Goal: Task Accomplishment & Management: Complete application form

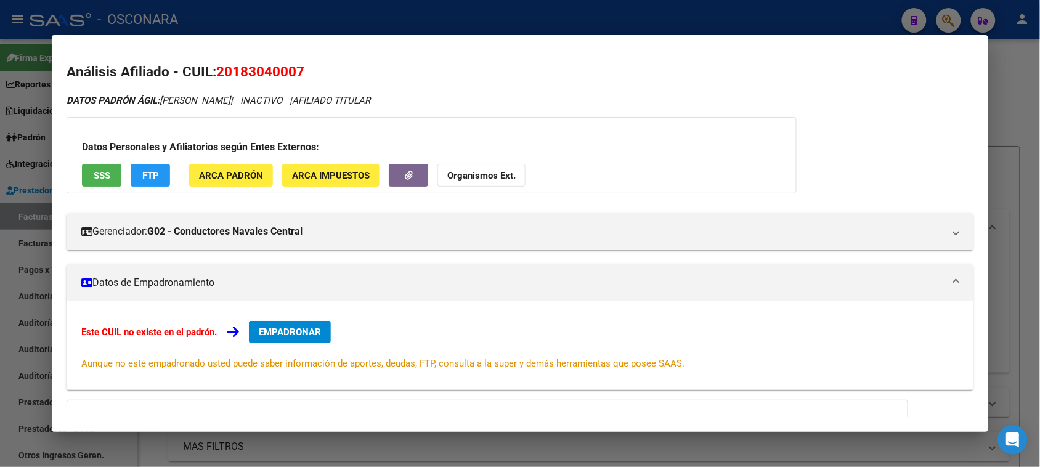
click at [152, 18] on div at bounding box center [520, 233] width 1040 height 467
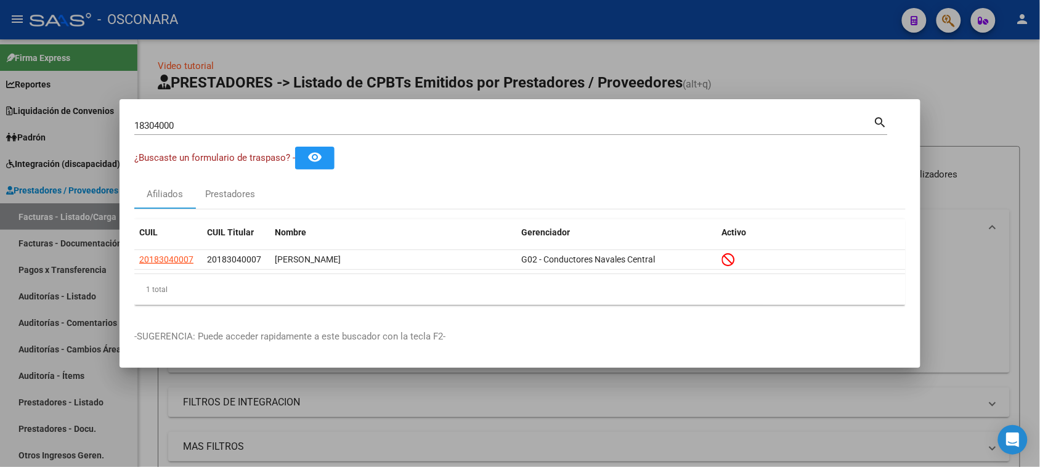
click at [63, 213] on div at bounding box center [520, 233] width 1040 height 467
click at [63, 213] on link "Facturas - Listado/Carga" at bounding box center [68, 216] width 137 height 26
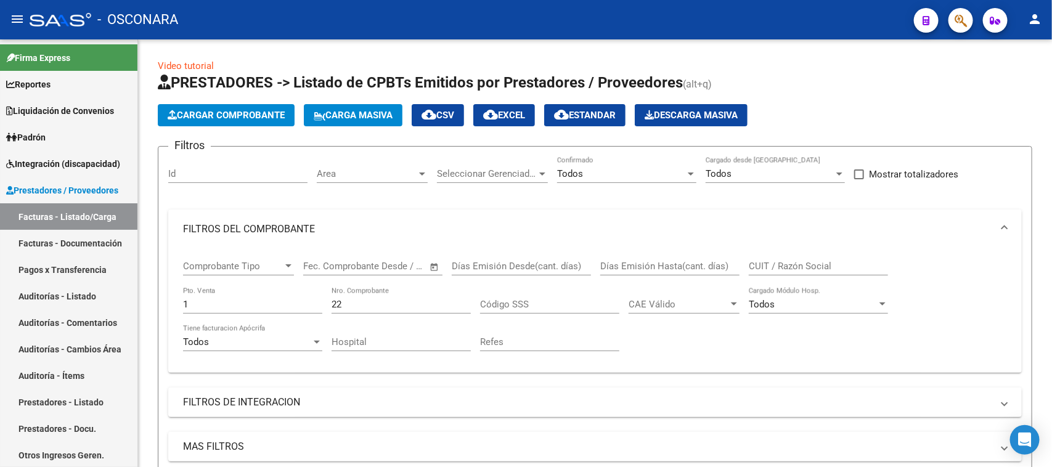
click at [63, 213] on link "Facturas - Listado/Carga" at bounding box center [68, 216] width 137 height 26
click at [190, 126] on app-list-header "PRESTADORES -> Listado de CPBTs Emitidos por Prestadores / Proveedores (alt+q) …" at bounding box center [595, 291] width 874 height 437
click at [205, 119] on button "Cargar Comprobante" at bounding box center [226, 115] width 137 height 22
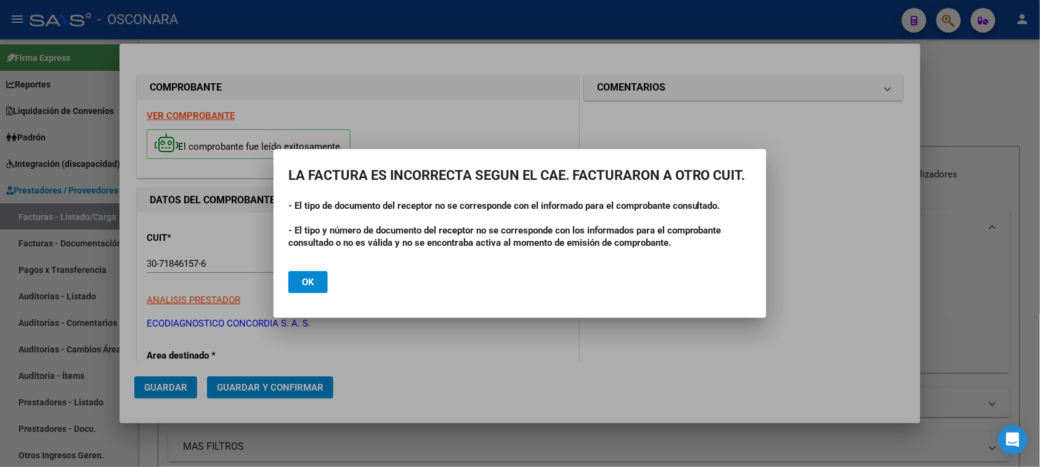
click at [310, 281] on span "Ok" at bounding box center [308, 282] width 12 height 11
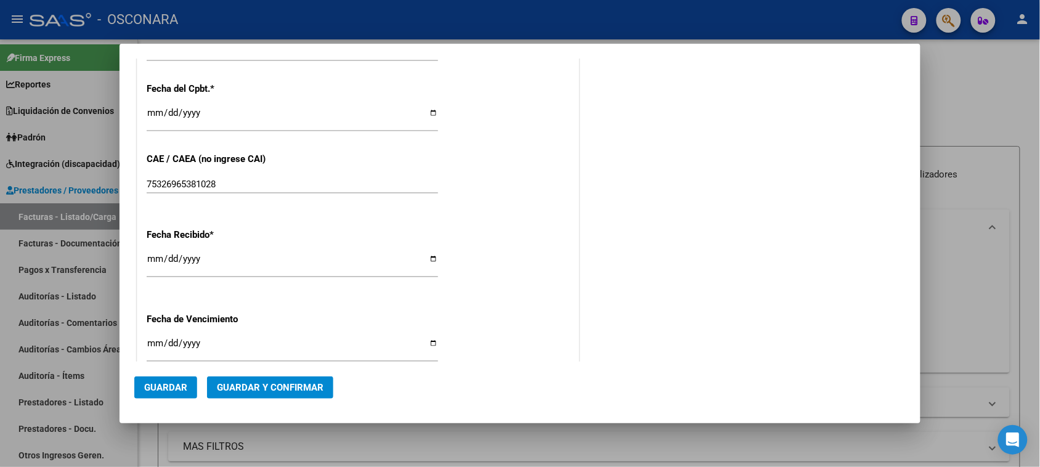
scroll to position [539, 0]
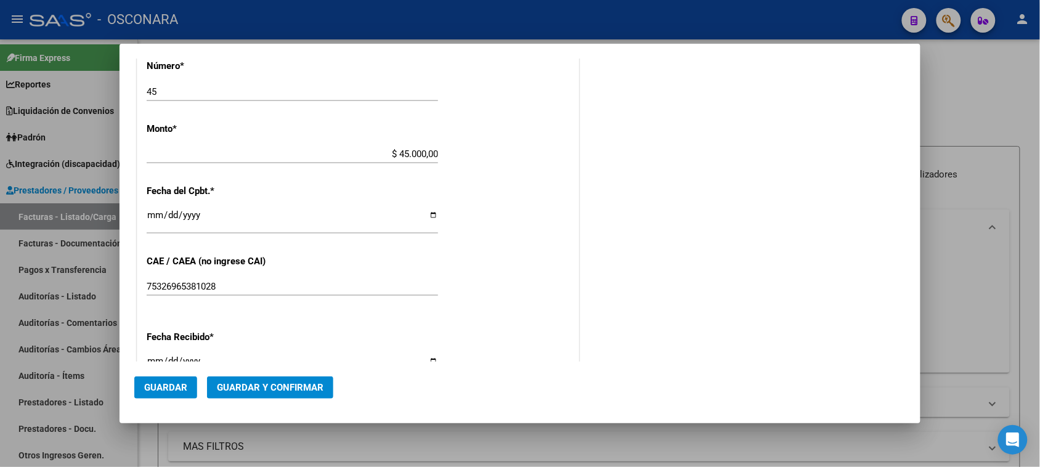
click at [273, 383] on span "Guardar y Confirmar" at bounding box center [270, 387] width 107 height 11
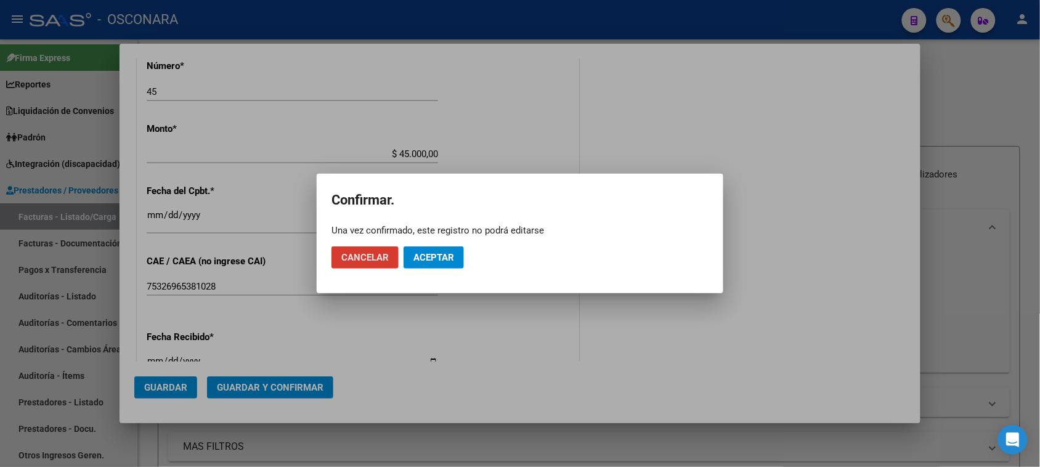
click at [436, 256] on span "Aceptar" at bounding box center [433, 257] width 41 height 11
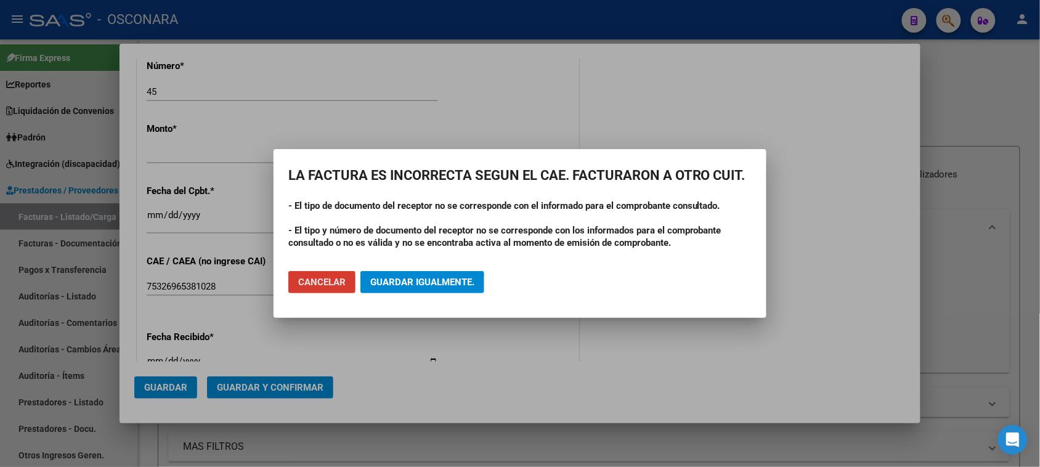
click at [429, 275] on button "Guardar igualmente." at bounding box center [422, 282] width 124 height 22
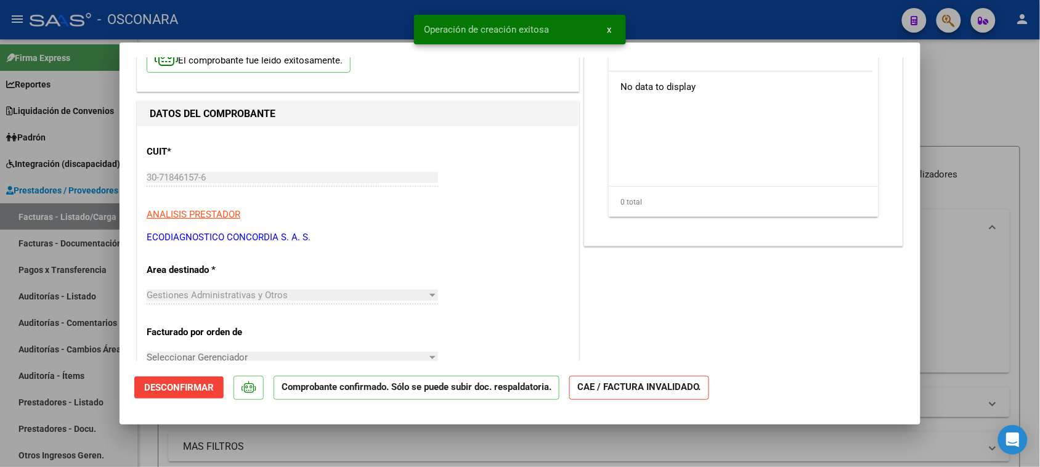
scroll to position [154, 0]
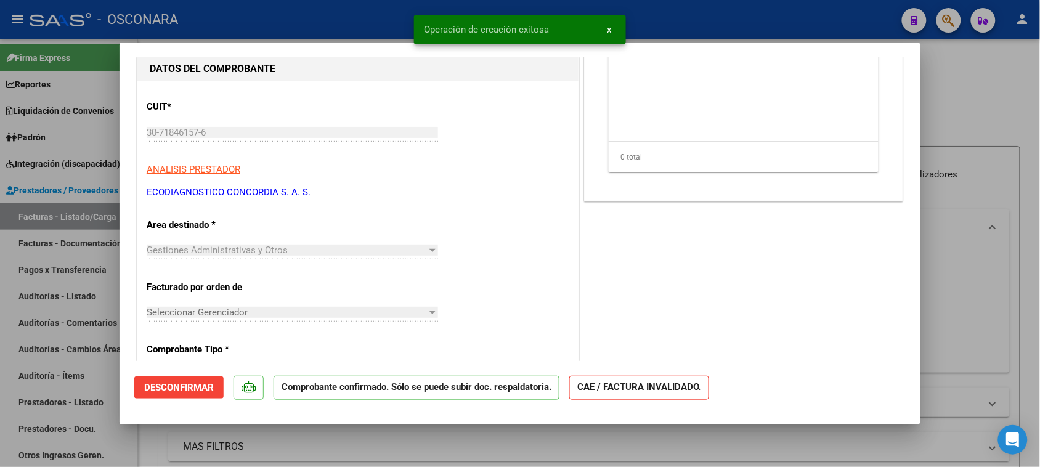
click at [981, 117] on div at bounding box center [520, 233] width 1040 height 467
type input "$ 0,00"
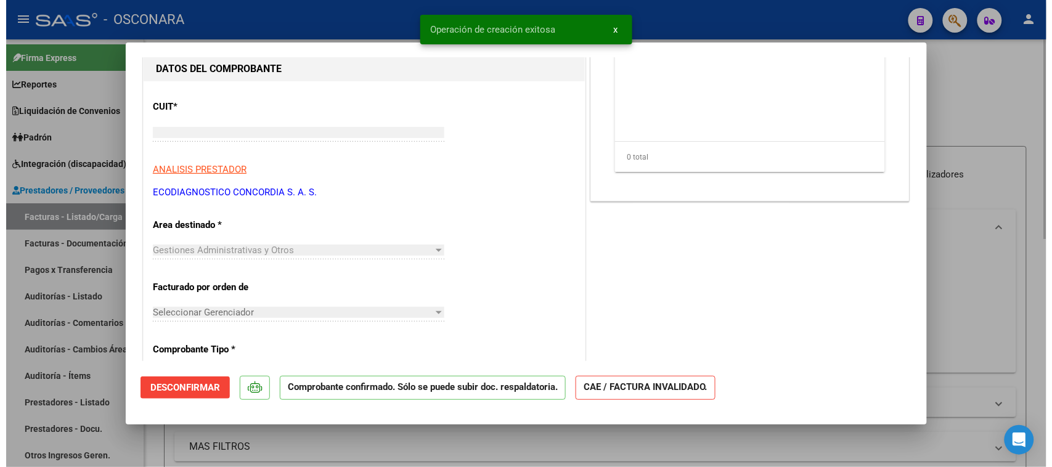
scroll to position [116, 0]
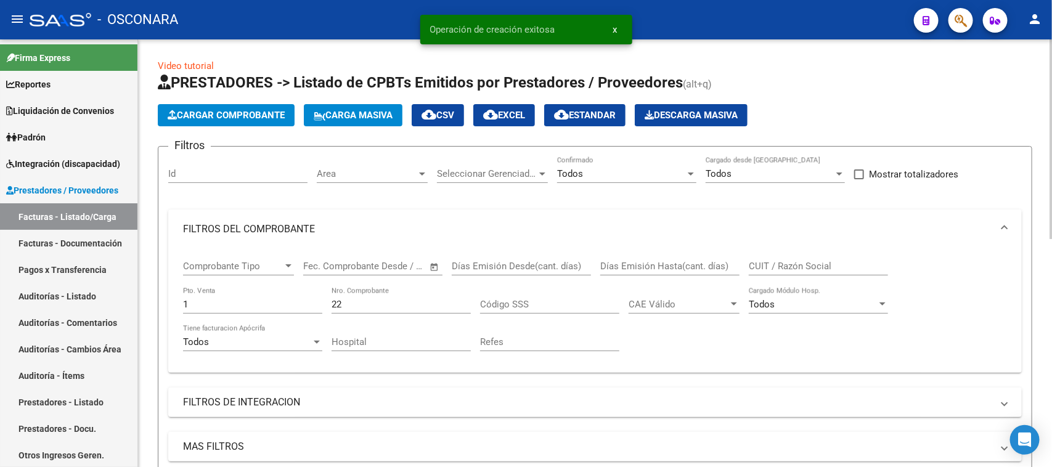
click at [51, 294] on link "Auditorías - Listado" at bounding box center [68, 296] width 137 height 26
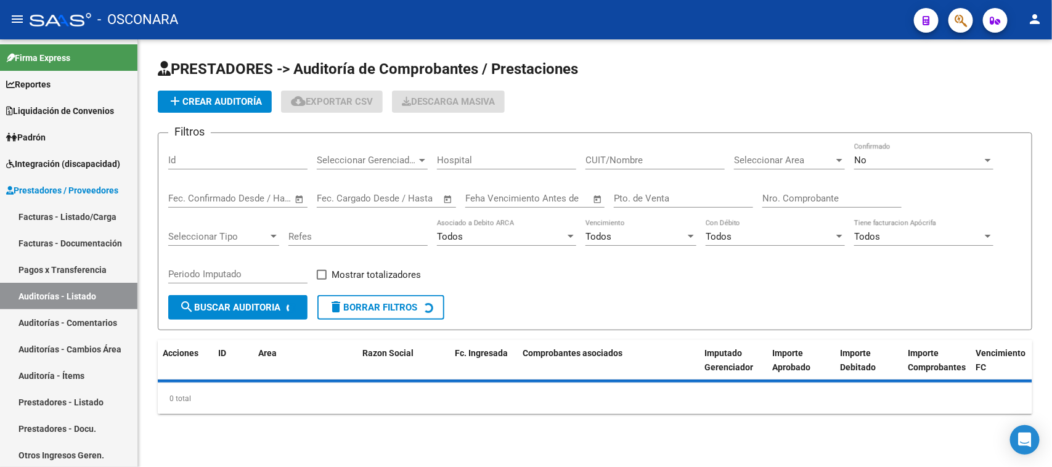
click at [221, 99] on span "add Crear Auditoría" at bounding box center [215, 101] width 94 height 11
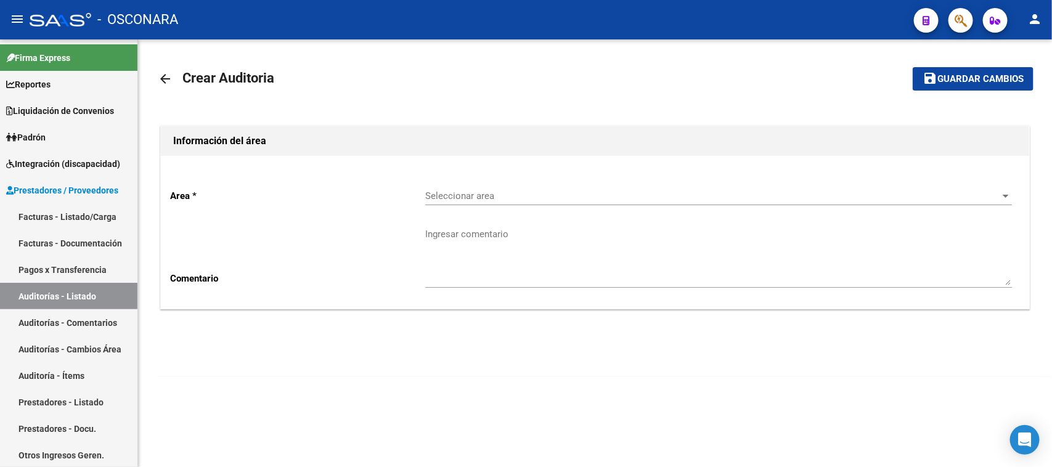
click at [493, 201] on div "Seleccionar area Seleccionar area" at bounding box center [718, 192] width 587 height 26
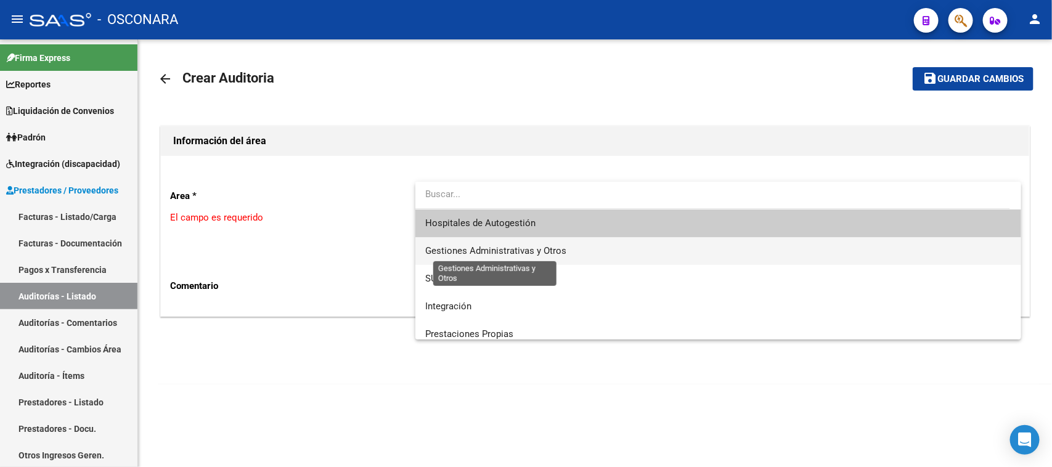
click at [510, 245] on span "Gestiones Administrativas y Otros" at bounding box center [495, 250] width 141 height 11
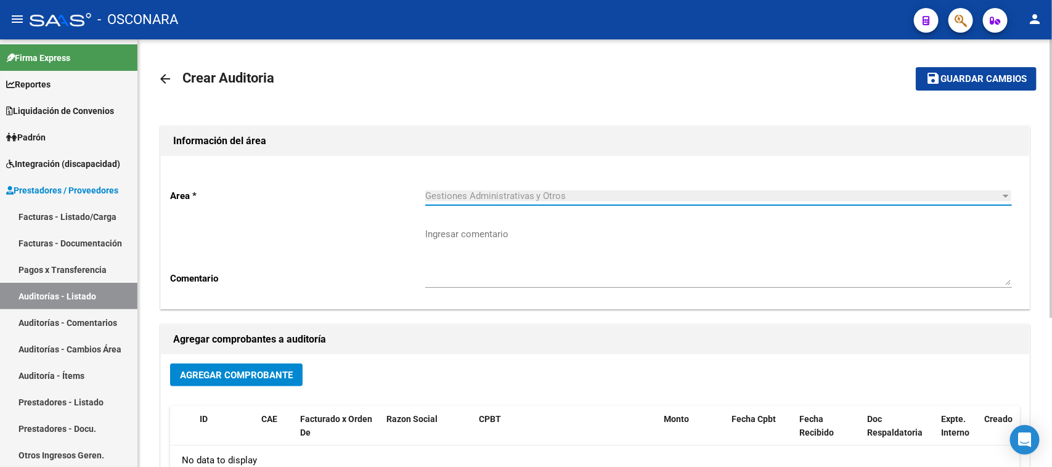
click at [211, 383] on button "Agregar Comprobante" at bounding box center [236, 375] width 132 height 23
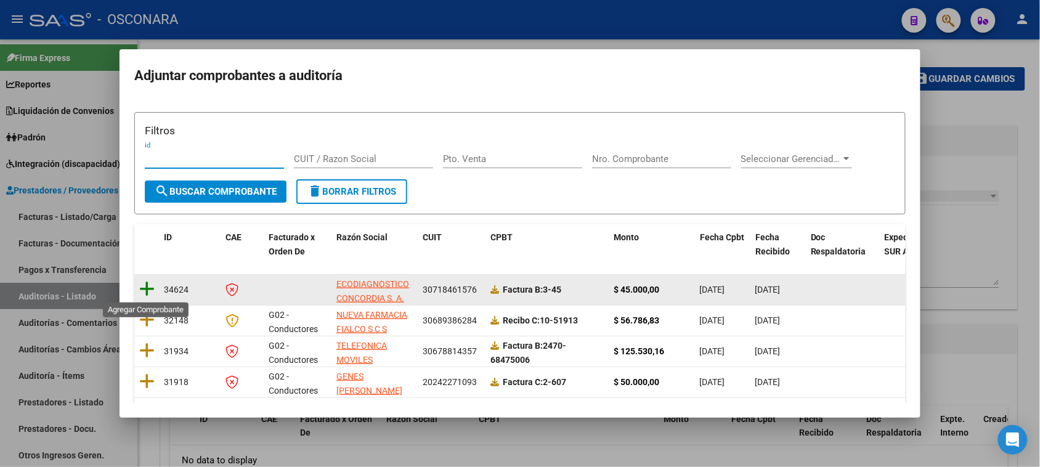
click at [150, 291] on icon at bounding box center [146, 288] width 15 height 17
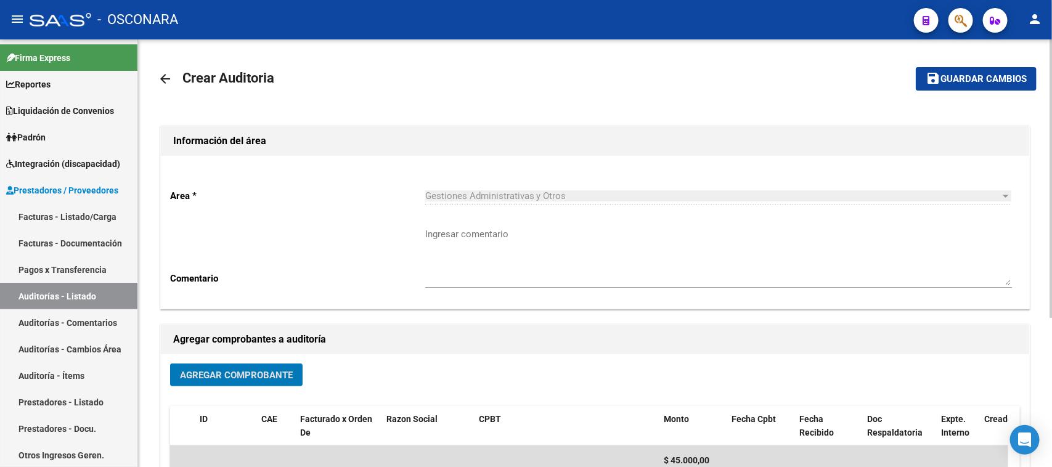
click at [946, 78] on span "Guardar cambios" at bounding box center [983, 79] width 86 height 11
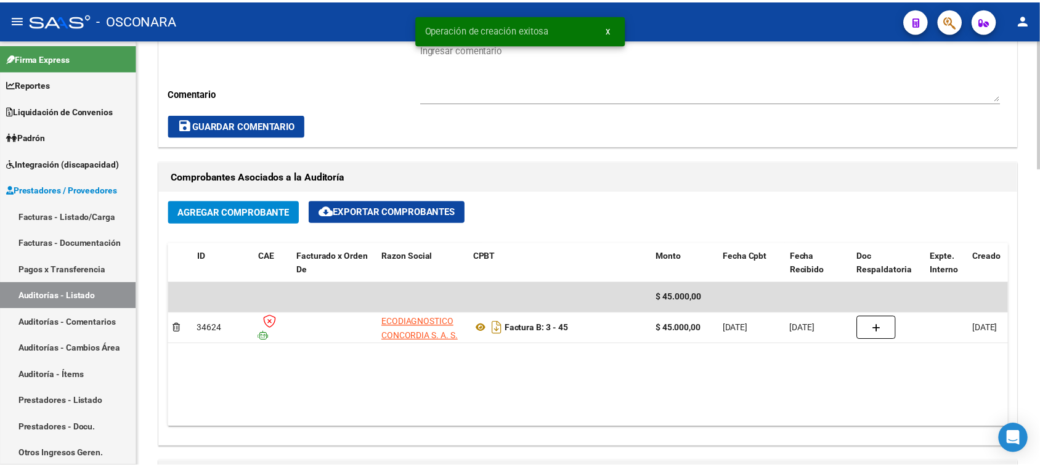
scroll to position [693, 0]
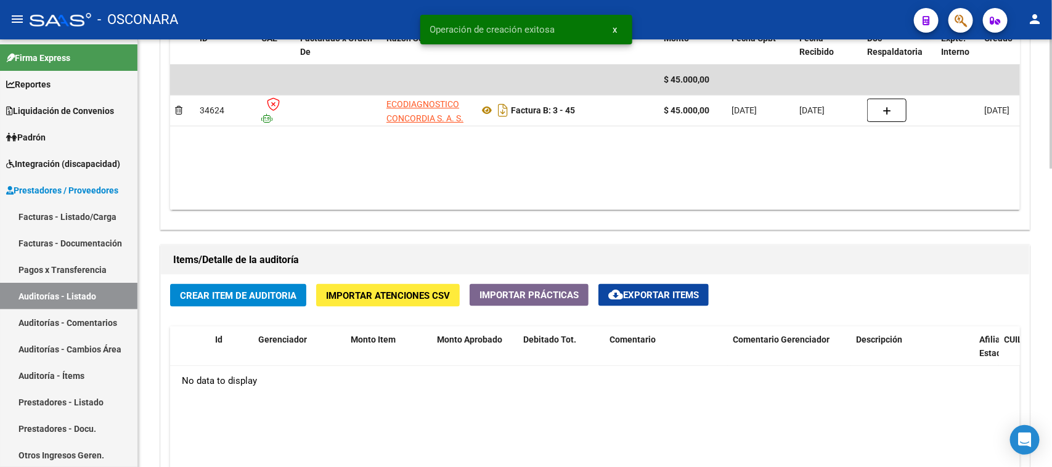
click at [222, 293] on span "Crear Item de Auditoria" at bounding box center [238, 295] width 116 height 11
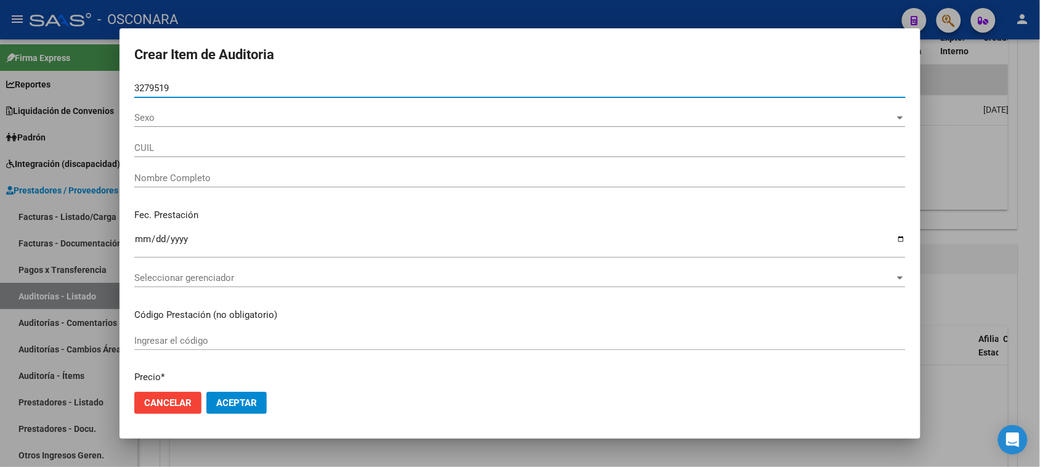
type input "32795192"
type input "20327951921"
type input "[PERSON_NAME]"
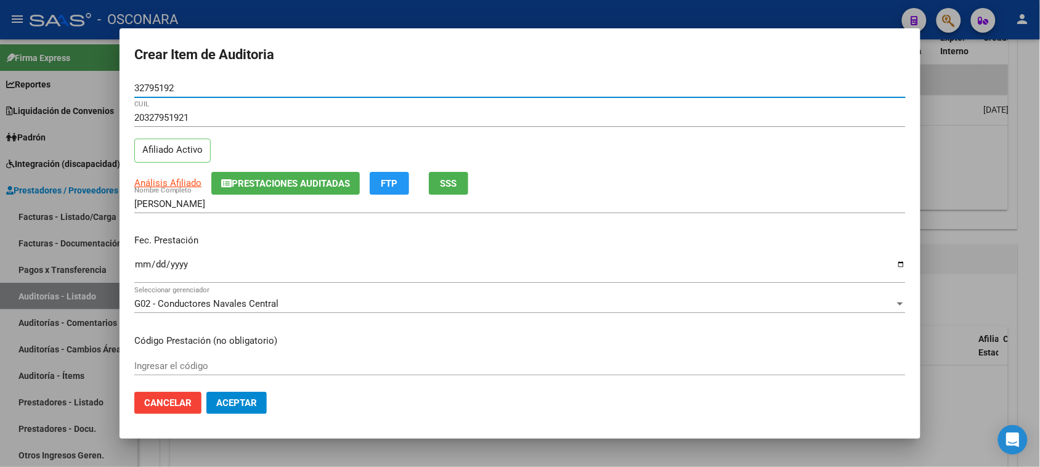
type input "32795192"
click at [143, 265] on input "Ingresar la fecha" at bounding box center [519, 269] width 771 height 20
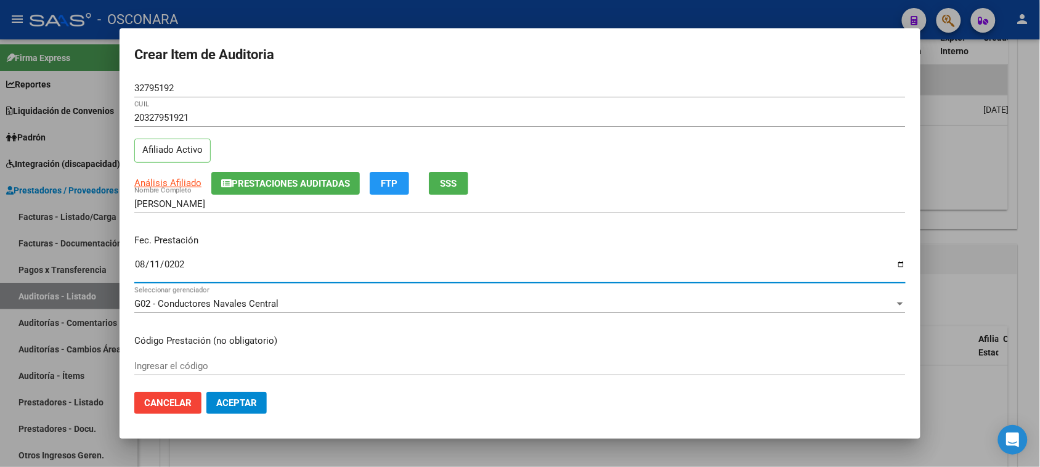
type input "[DATE]"
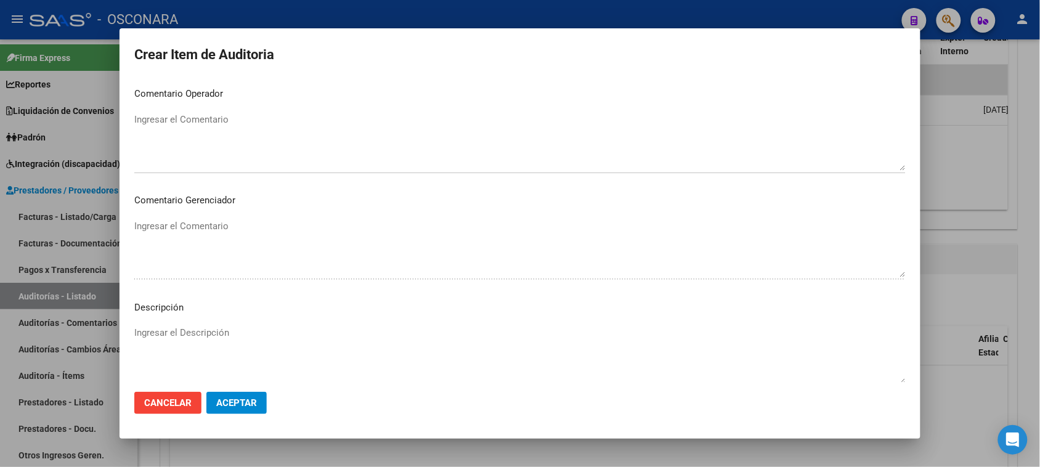
scroll to position [698, 0]
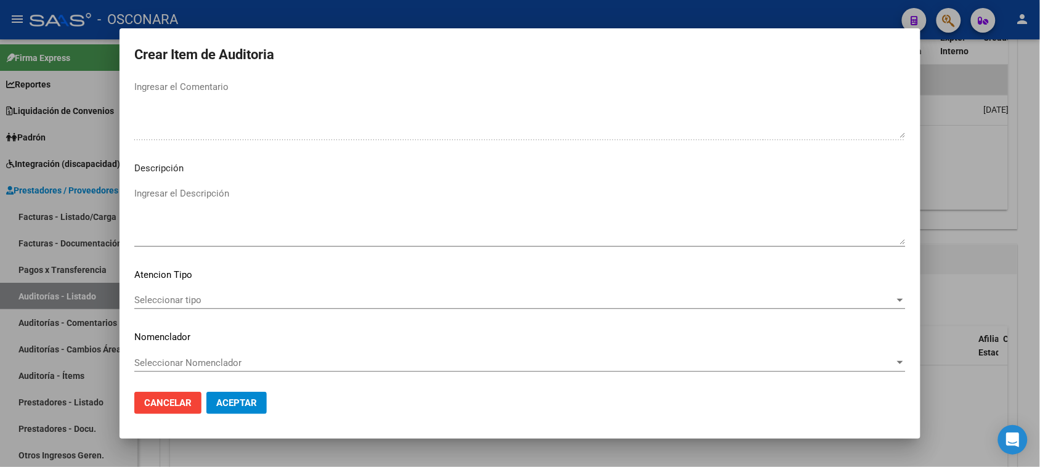
click at [208, 206] on textarea "Ingresar el Descripción" at bounding box center [519, 216] width 771 height 58
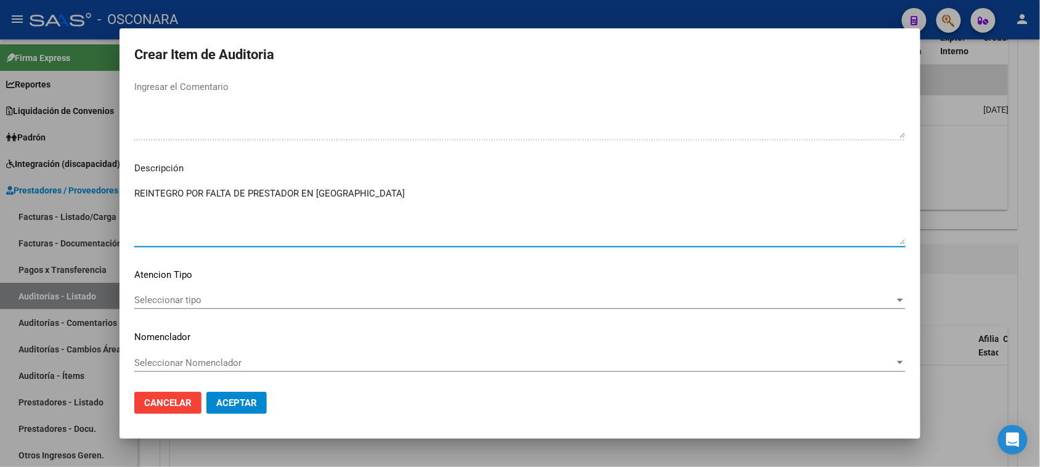
type textarea "REINTEGRO POR FALTA DE PRESTADOR EN [GEOGRAPHIC_DATA]"
click at [228, 303] on span "Seleccionar tipo" at bounding box center [514, 300] width 760 height 11
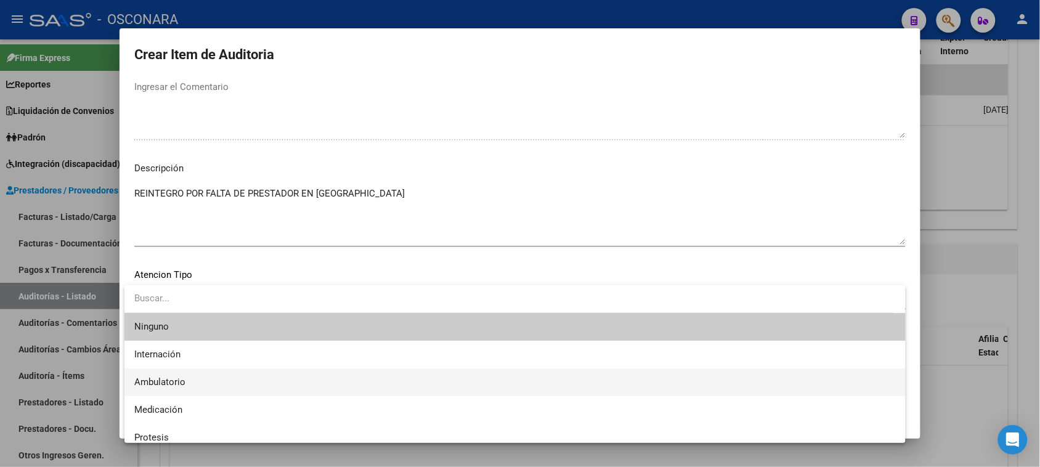
click at [197, 379] on span "Ambulatorio" at bounding box center [515, 382] width 762 height 28
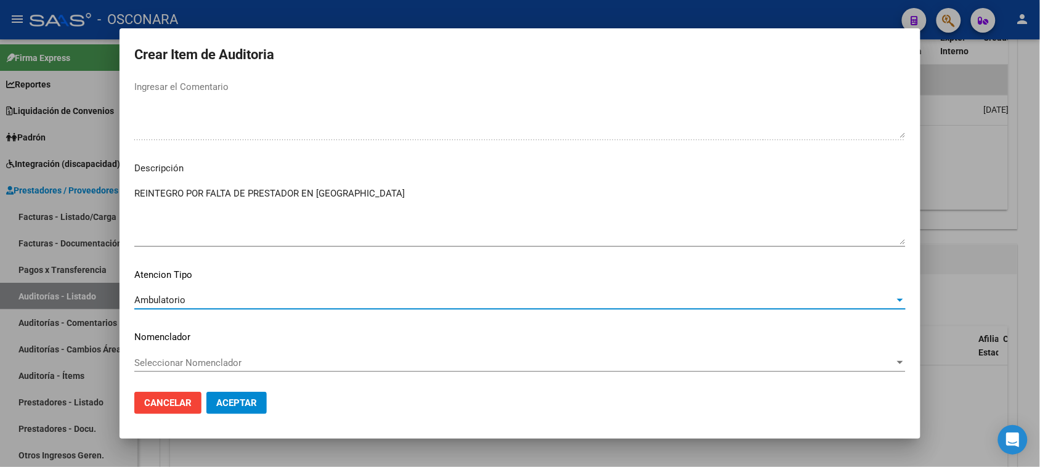
click at [234, 401] on span "Aceptar" at bounding box center [236, 402] width 41 height 11
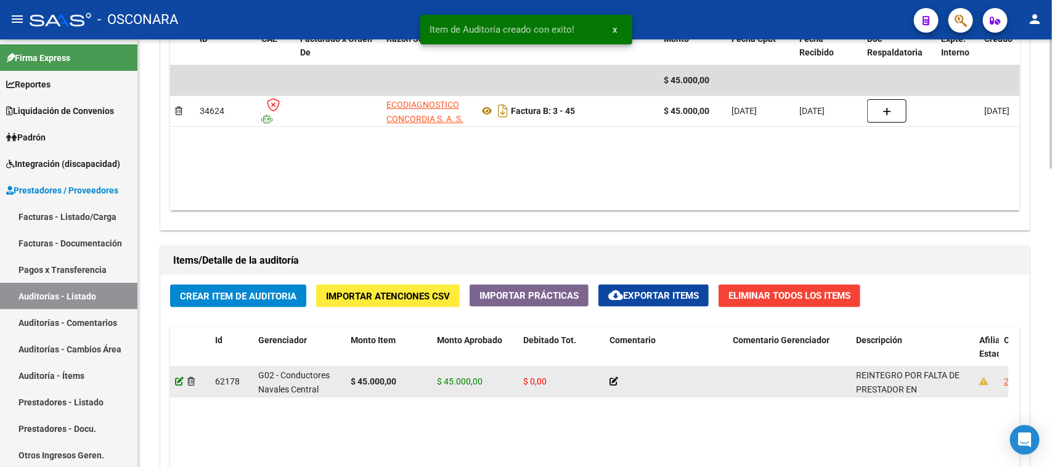
click at [175, 383] on icon at bounding box center [179, 381] width 9 height 9
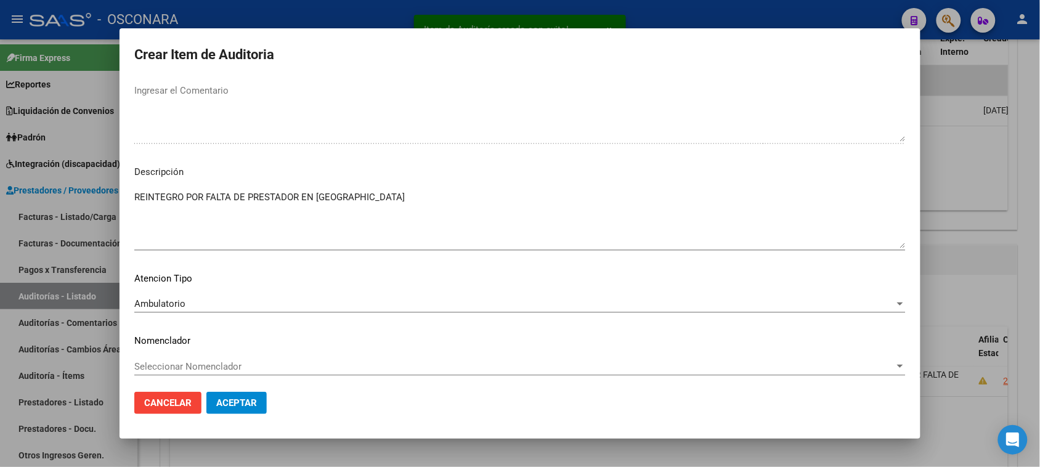
scroll to position [676, 0]
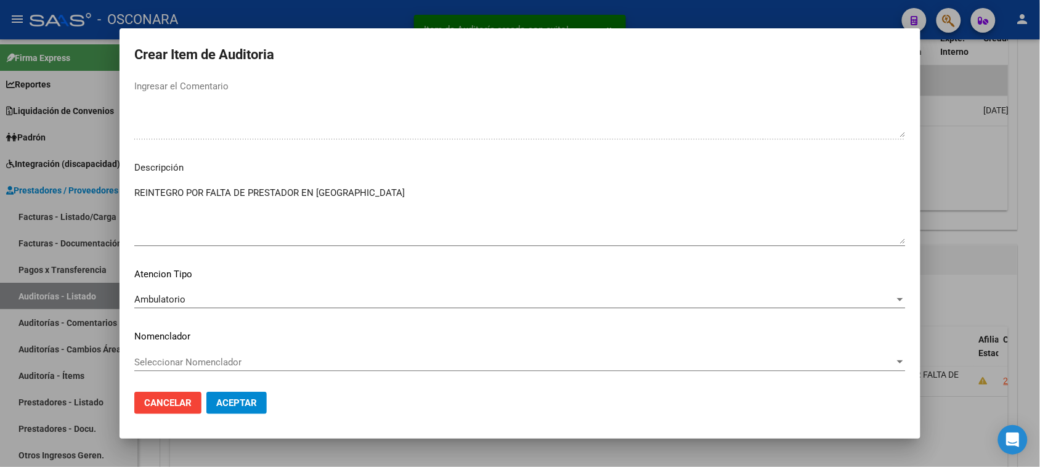
click at [184, 195] on textarea "REINTEGRO POR FALTA DE PRESTADOR EN [GEOGRAPHIC_DATA]" at bounding box center [519, 215] width 771 height 58
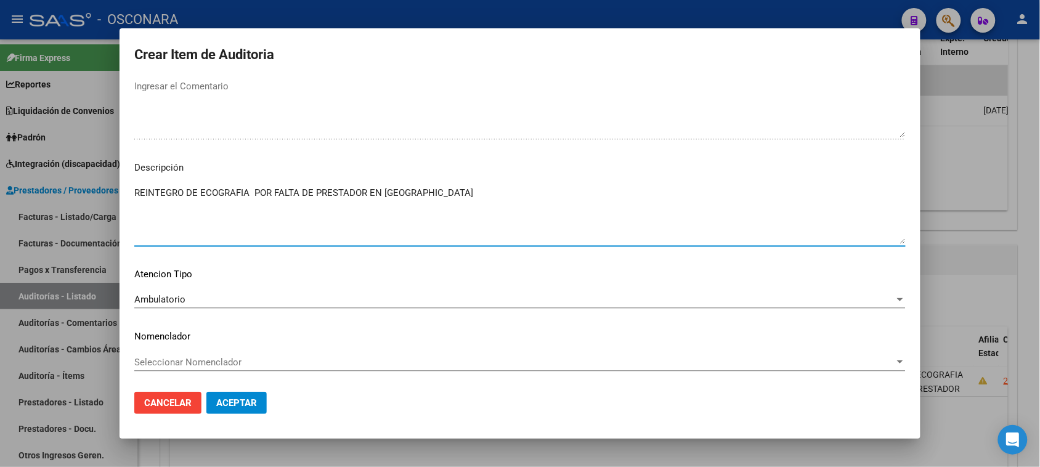
type textarea "REINTEGRO DE ECOGRAFIA POR FALTA DE PRESTADOR EN [GEOGRAPHIC_DATA]"
click at [241, 399] on span "Aceptar" at bounding box center [236, 402] width 41 height 11
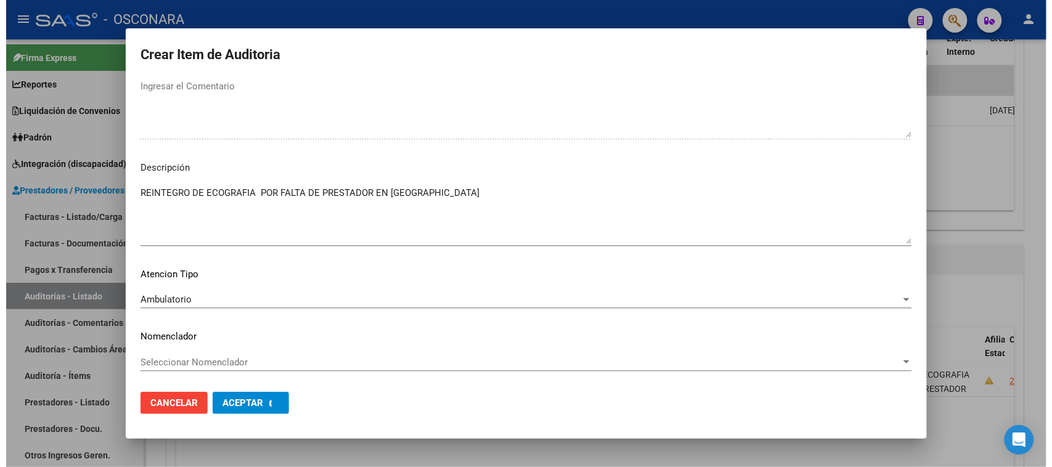
scroll to position [0, 0]
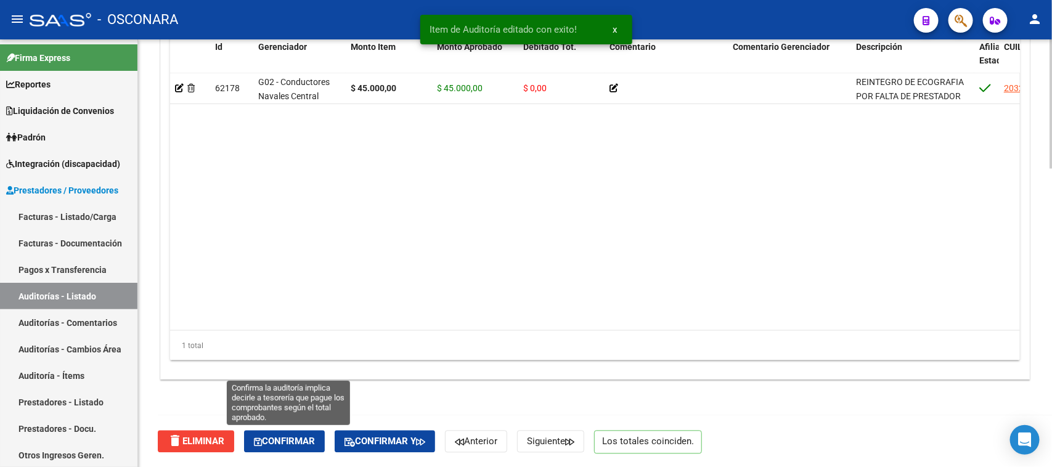
click at [285, 444] on span "Confirmar" at bounding box center [284, 441] width 61 height 11
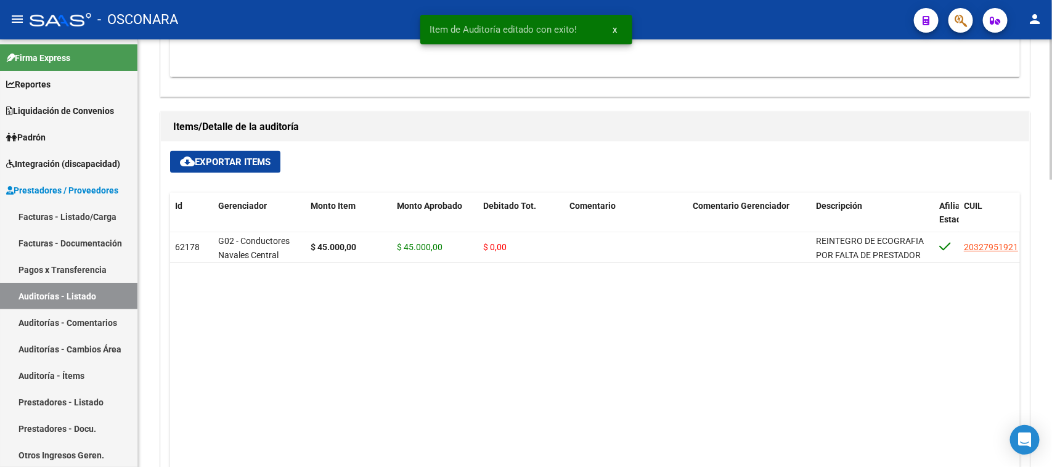
type input "202508"
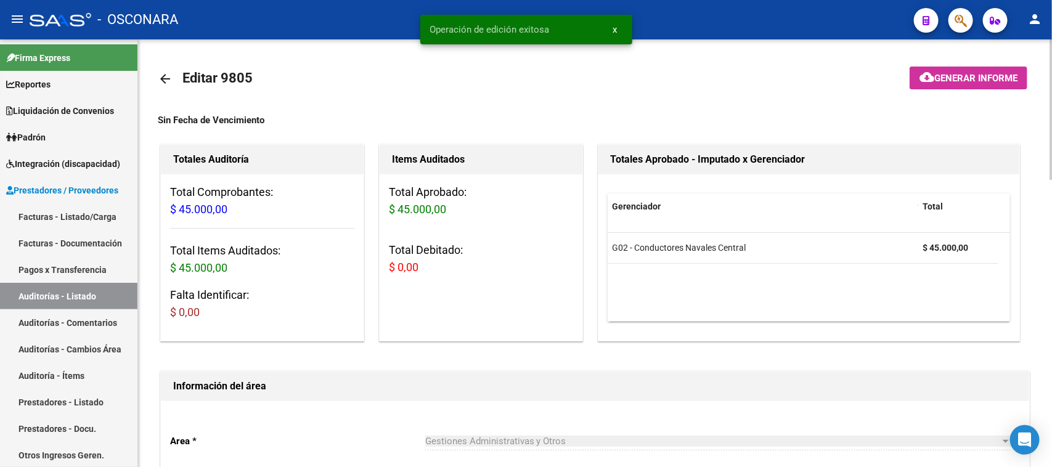
click at [931, 89] on mat-toolbar-row at bounding box center [945, 78] width 184 height 39
click at [941, 70] on button "cloud_download Generar informe" at bounding box center [968, 78] width 118 height 23
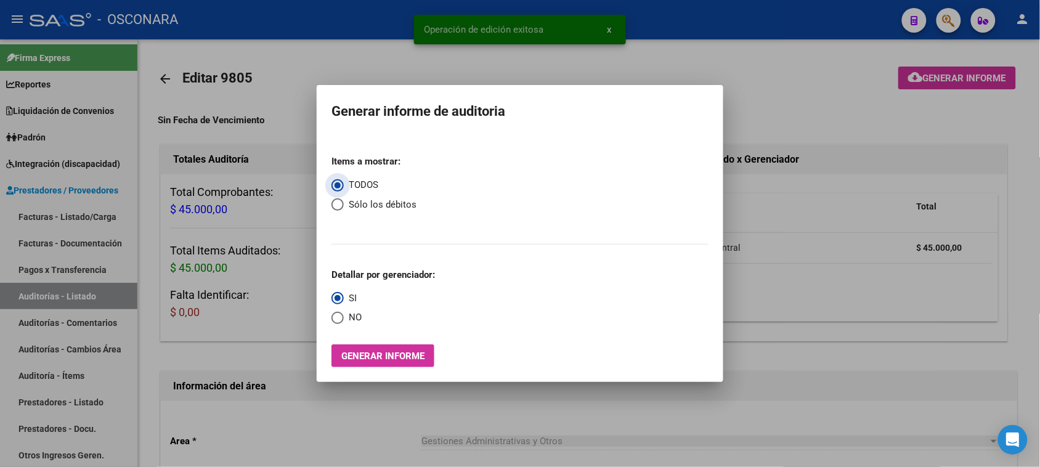
click at [379, 361] on span "Generar informe" at bounding box center [382, 356] width 83 height 11
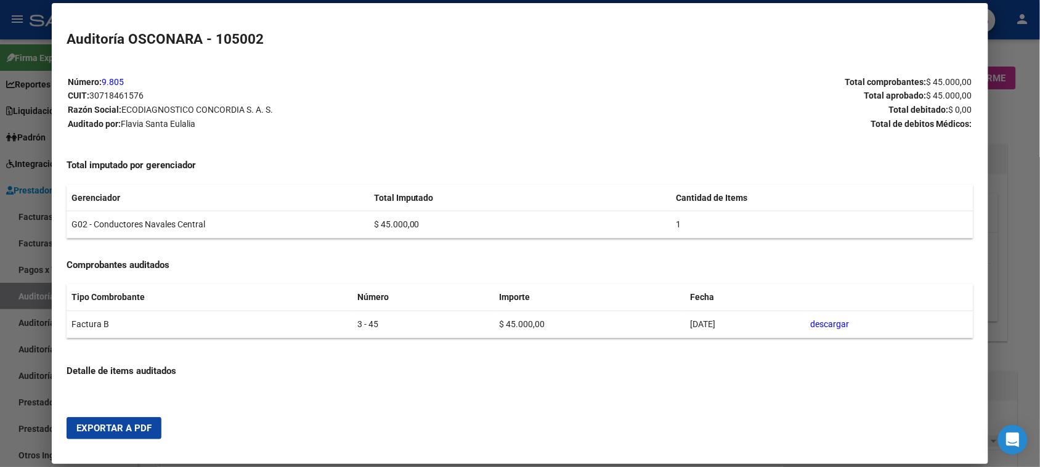
click at [100, 430] on span "Exportar a PDF" at bounding box center [113, 428] width 75 height 11
click at [1022, 151] on div at bounding box center [520, 233] width 1040 height 467
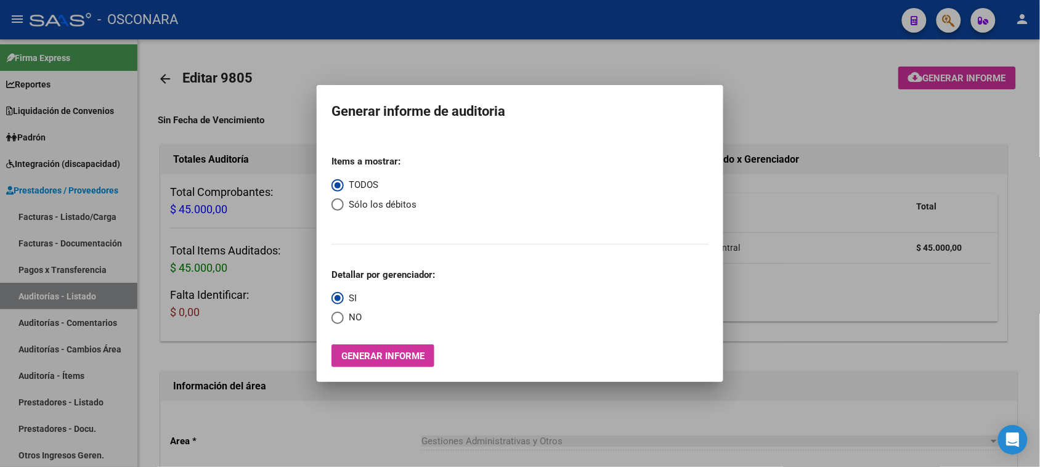
click at [1018, 152] on div at bounding box center [520, 233] width 1040 height 467
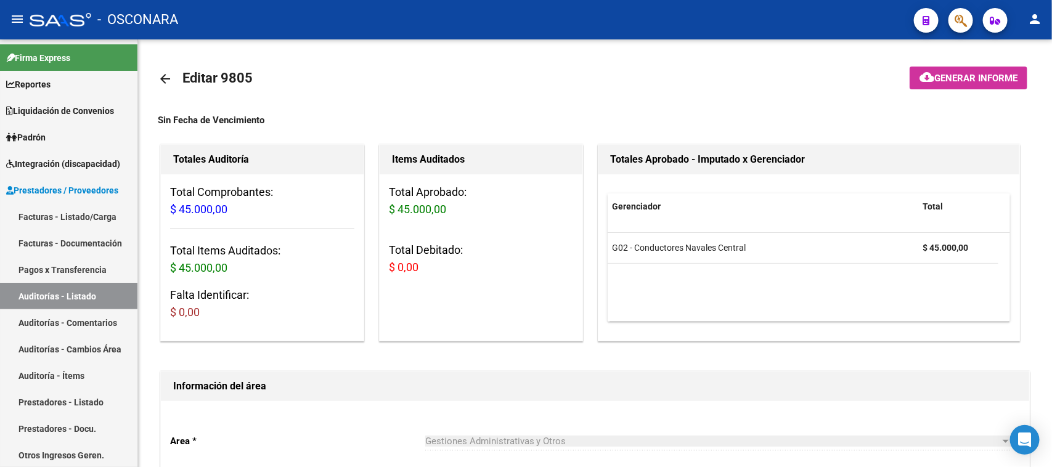
click at [959, 28] on span "button" at bounding box center [960, 20] width 12 height 25
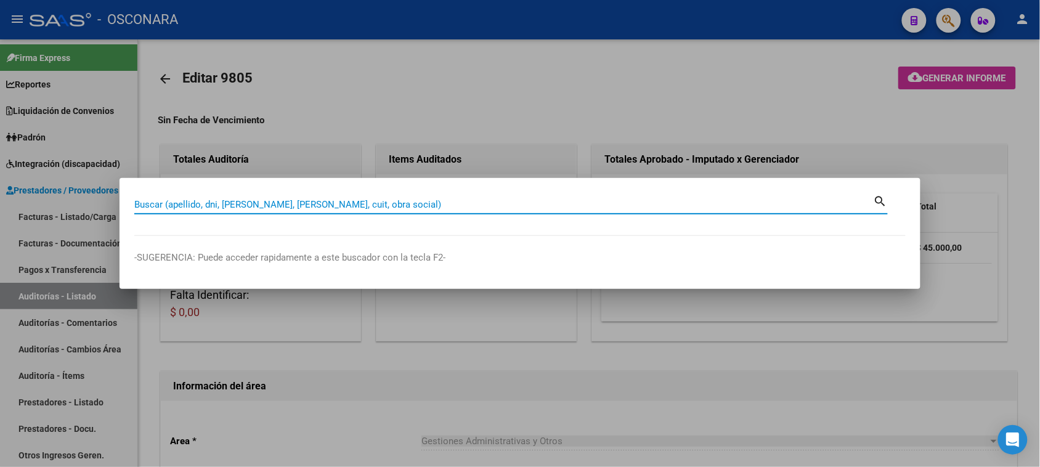
drag, startPoint x: 236, startPoint y: 195, endPoint x: 206, endPoint y: 206, distance: 31.6
paste input "18304000"
type input "18304000"
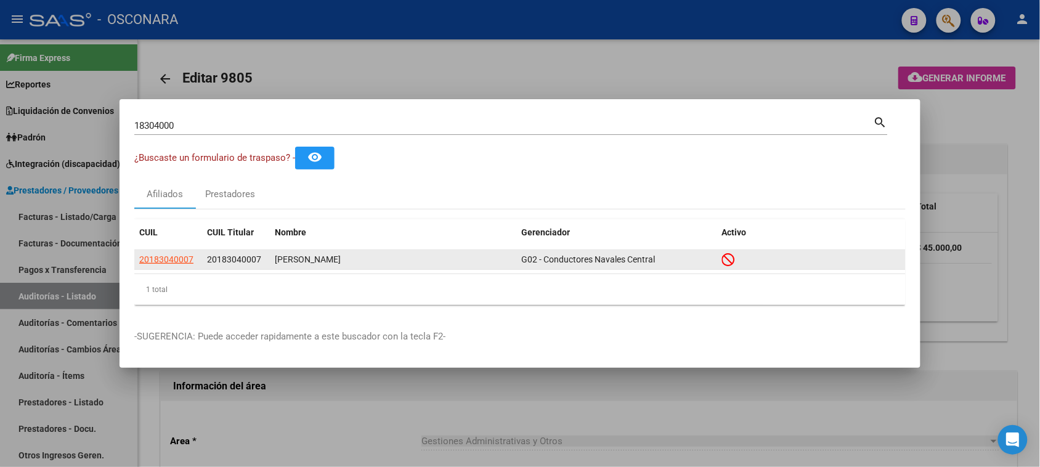
click at [303, 260] on div "[PERSON_NAME]" at bounding box center [393, 260] width 237 height 14
click at [177, 261] on span "20183040007" at bounding box center [166, 259] width 54 height 10
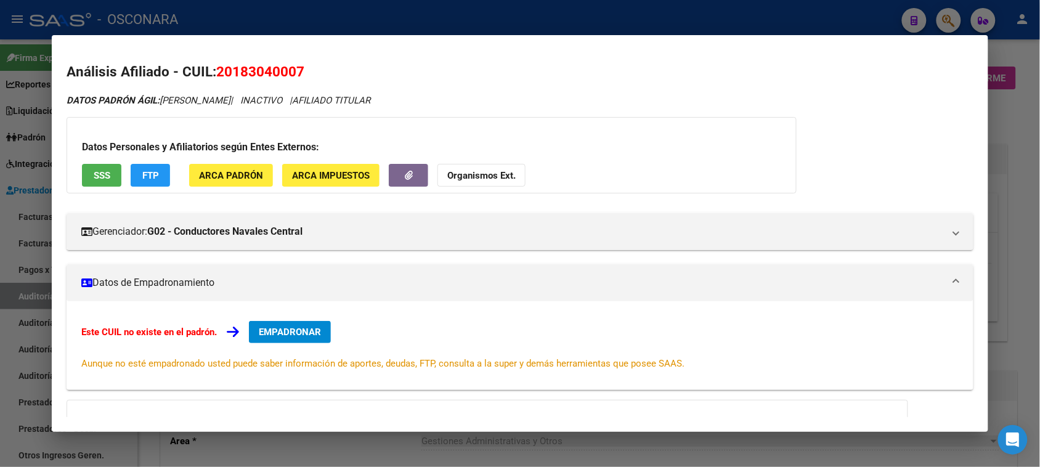
click at [1015, 118] on div at bounding box center [520, 233] width 1040 height 467
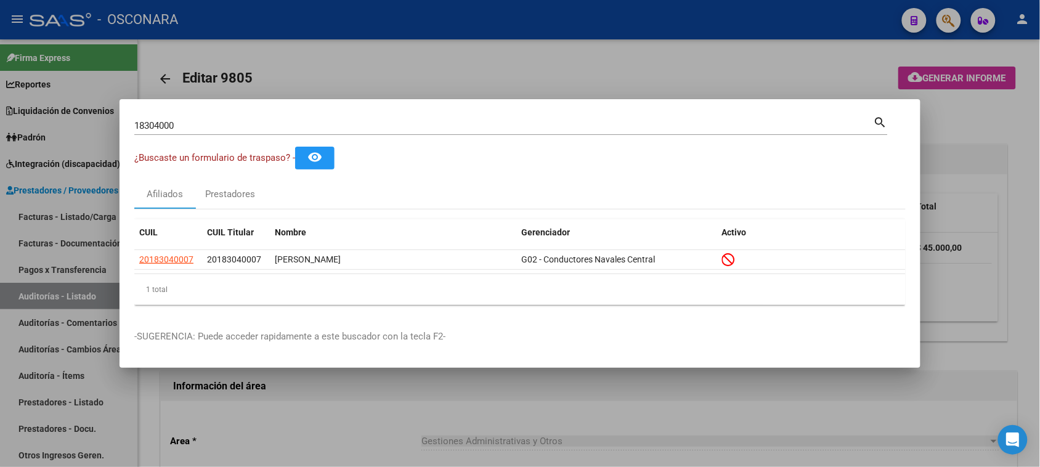
click at [1015, 118] on div at bounding box center [520, 233] width 1040 height 467
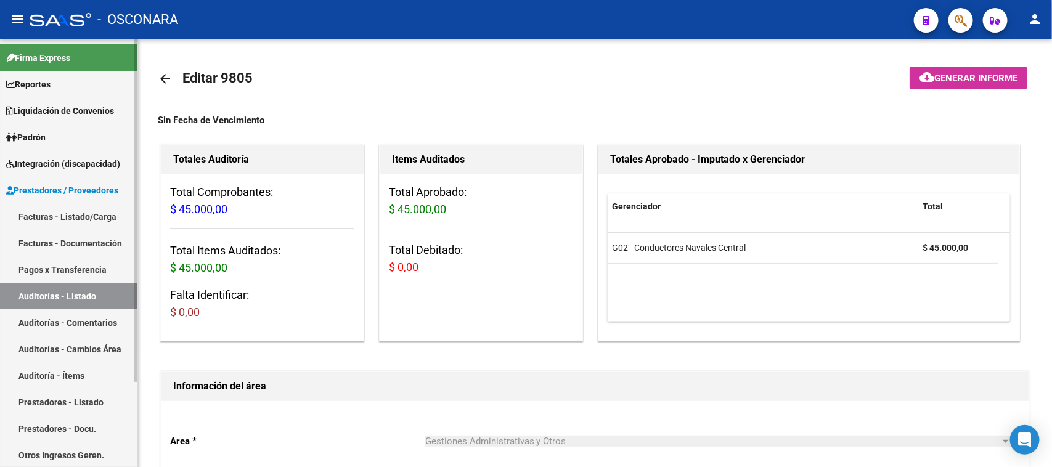
click at [65, 216] on link "Facturas - Listado/Carga" at bounding box center [68, 216] width 137 height 26
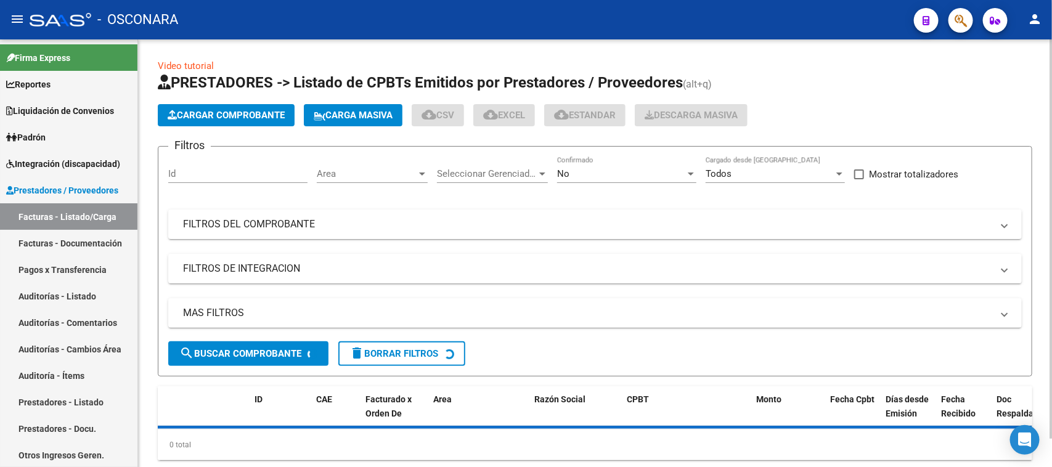
drag, startPoint x: 388, startPoint y: 221, endPoint x: 824, endPoint y: 271, distance: 438.5
click at [393, 223] on mat-panel-title "FILTROS DEL COMPROBANTE" at bounding box center [587, 224] width 809 height 14
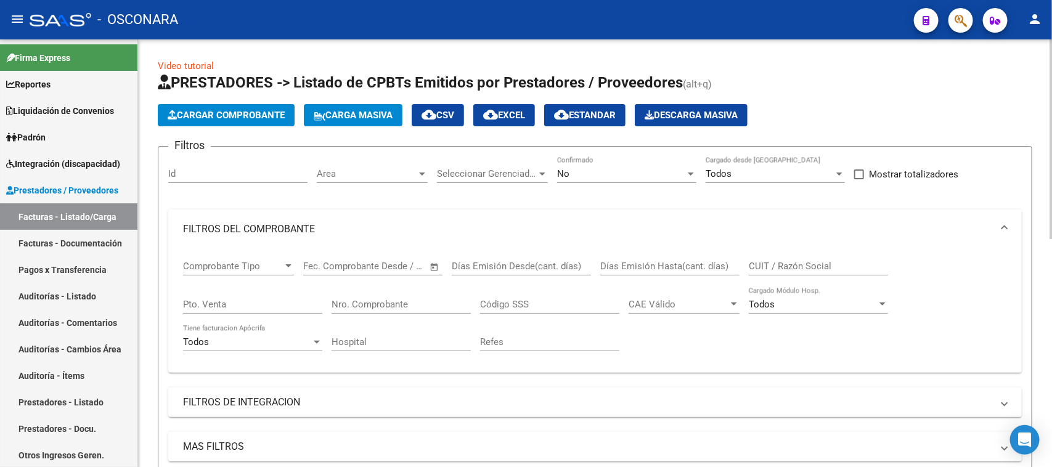
click at [773, 266] on input "CUIT / Razón Social" at bounding box center [818, 266] width 139 height 11
type input "30715497456"
click at [607, 173] on div "No" at bounding box center [621, 173] width 128 height 11
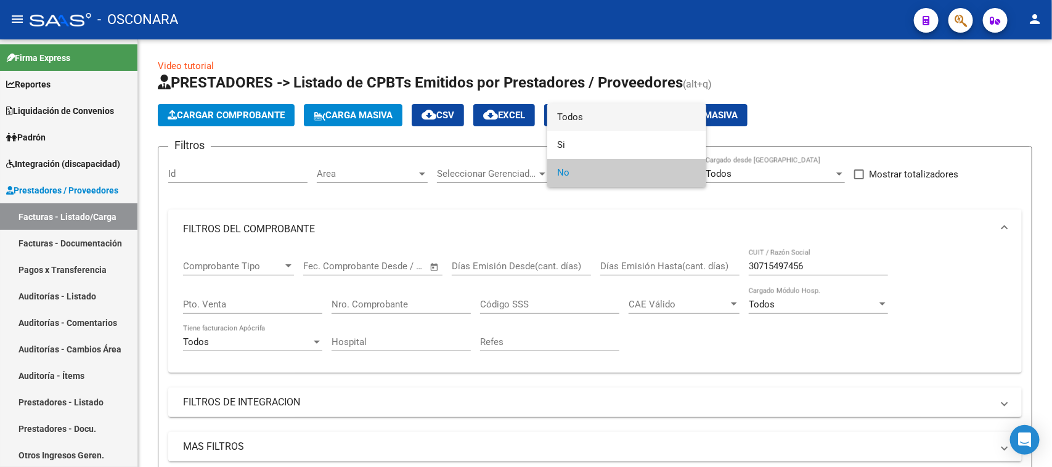
click at [563, 115] on span "Todos" at bounding box center [626, 118] width 139 height 28
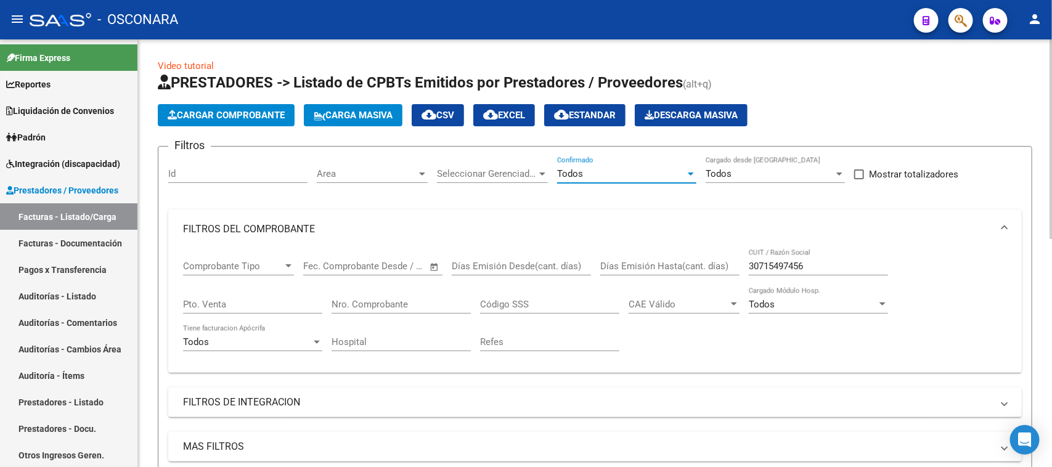
click at [814, 261] on input "30715497456" at bounding box center [818, 266] width 139 height 11
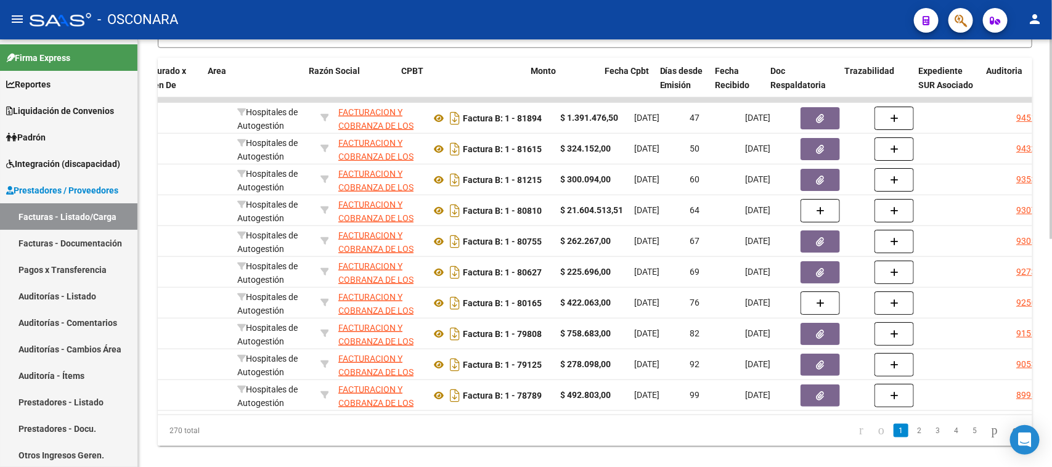
scroll to position [0, 228]
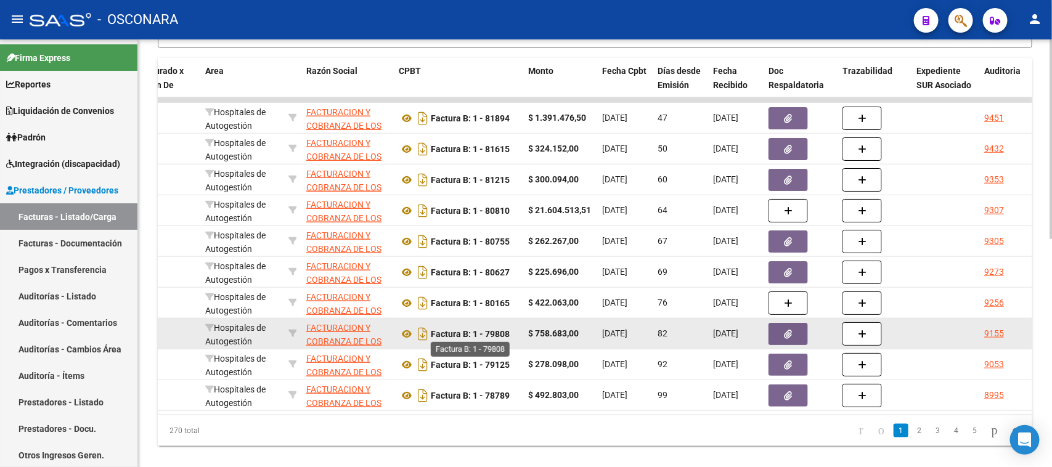
drag, startPoint x: 474, startPoint y: 331, endPoint x: 510, endPoint y: 333, distance: 35.2
click at [510, 333] on strong "Factura B: 1 - 79808" at bounding box center [470, 334] width 79 height 10
click at [498, 336] on strong "Factura B: 1 - 79808" at bounding box center [470, 334] width 79 height 10
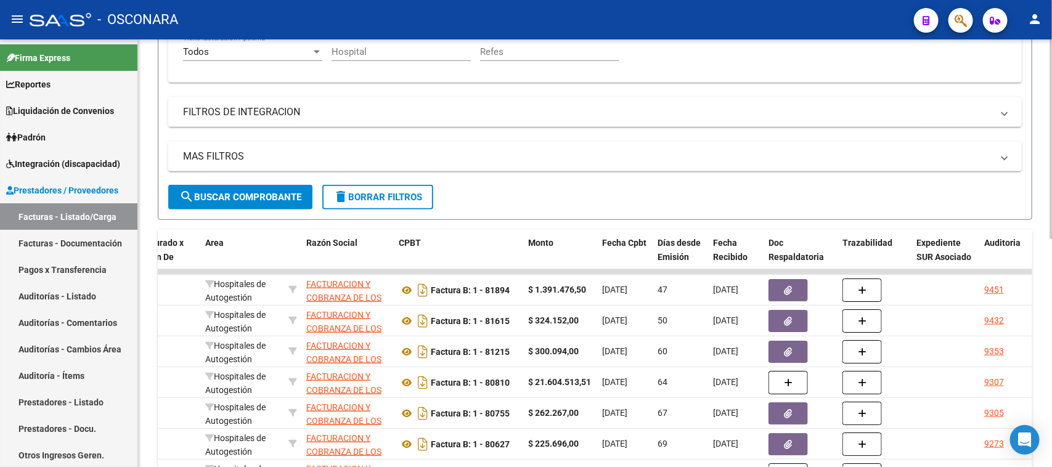
scroll to position [77, 0]
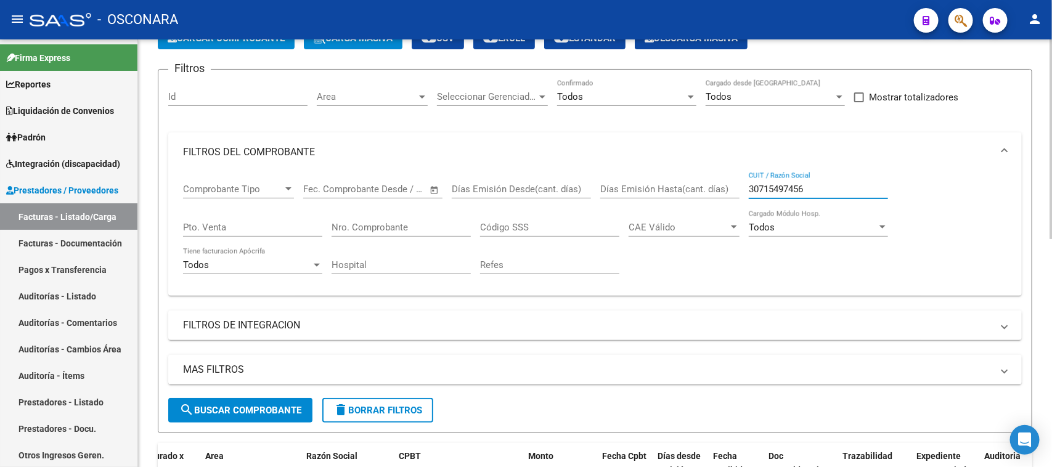
drag, startPoint x: 750, startPoint y: 185, endPoint x: 805, endPoint y: 185, distance: 55.4
click at [805, 185] on input "30715497456" at bounding box center [818, 189] width 139 height 11
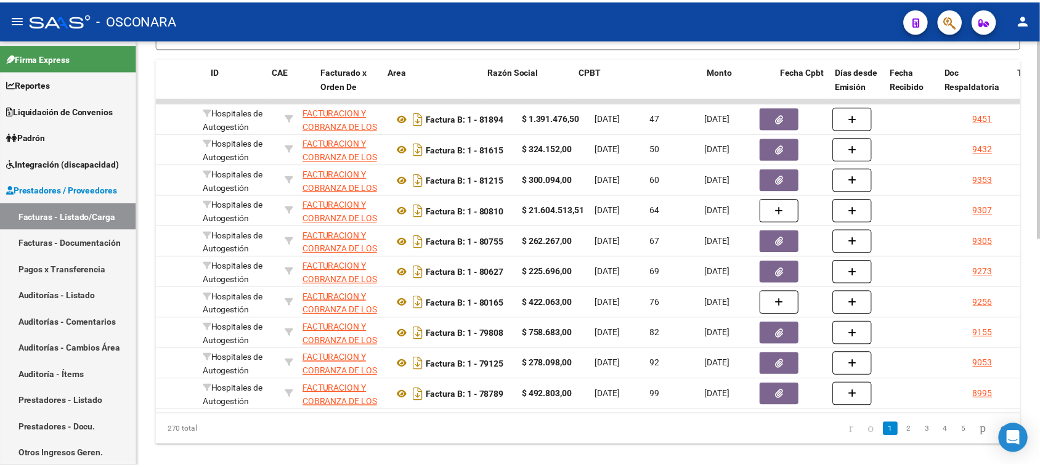
scroll to position [0, 0]
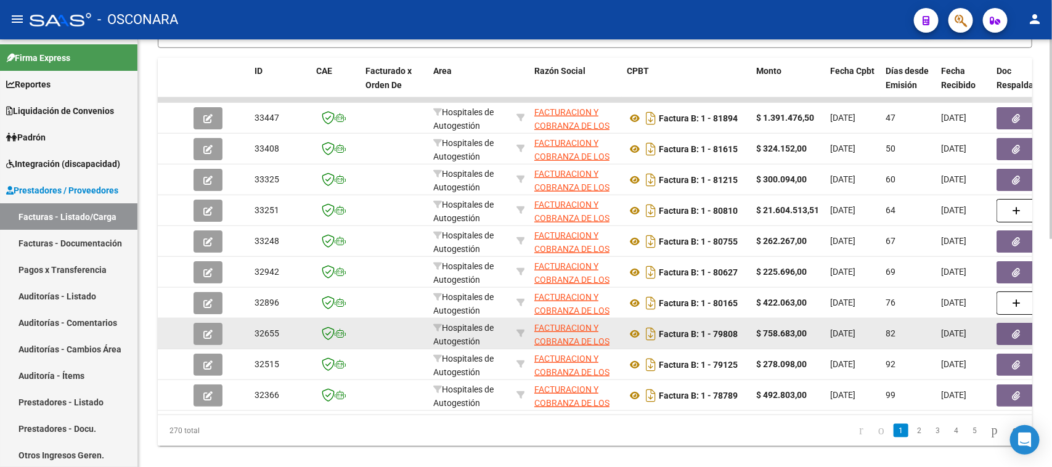
click at [211, 330] on icon "button" at bounding box center [207, 334] width 9 height 9
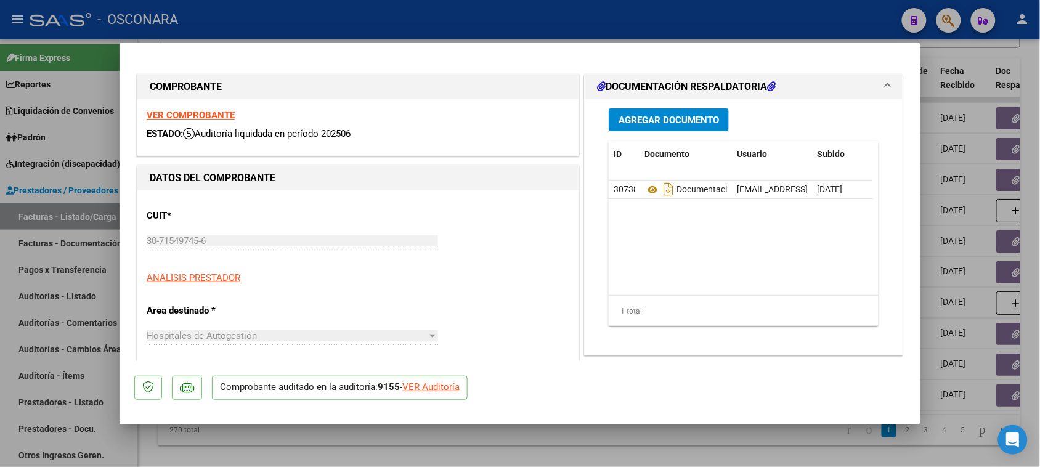
click at [447, 385] on div "VER Auditoría" at bounding box center [430, 387] width 57 height 14
type input "$ 0,00"
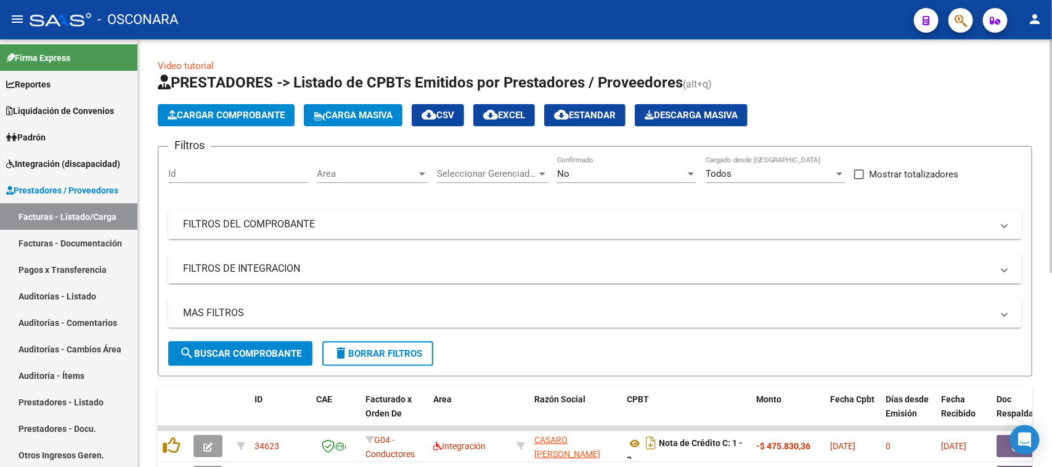
click at [746, 217] on mat-panel-title "FILTROS DEL COMPROBANTE" at bounding box center [587, 224] width 809 height 14
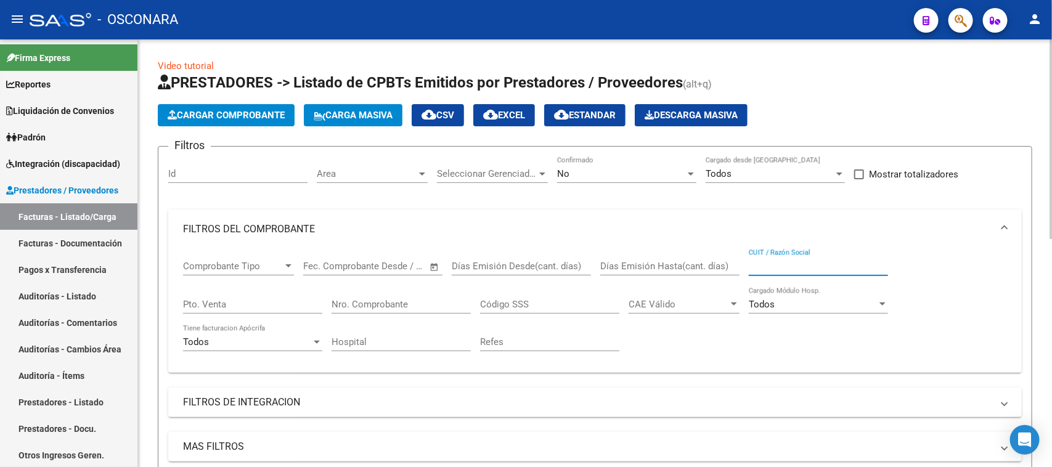
paste input "30715497456"
type input "30715497456"
click at [614, 182] on div "No Confirmado" at bounding box center [626, 169] width 139 height 26
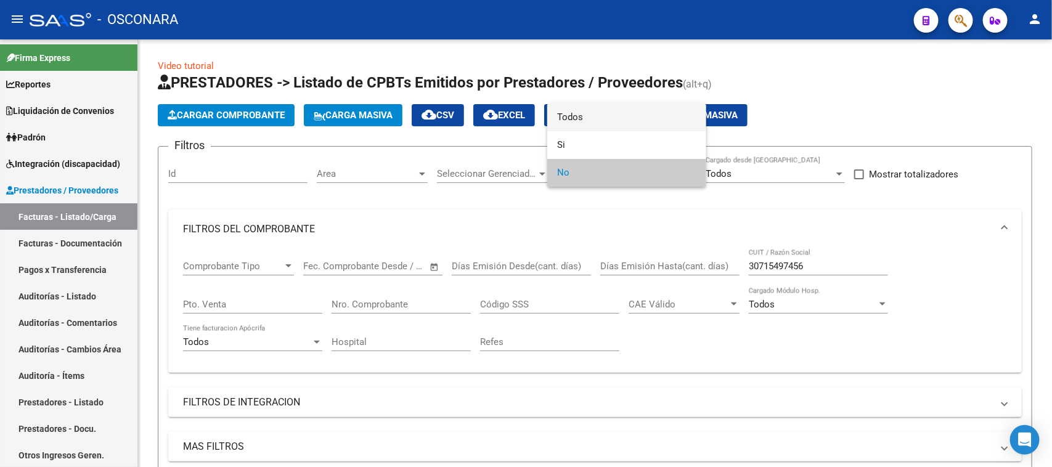
click at [596, 115] on span "Todos" at bounding box center [626, 118] width 139 height 28
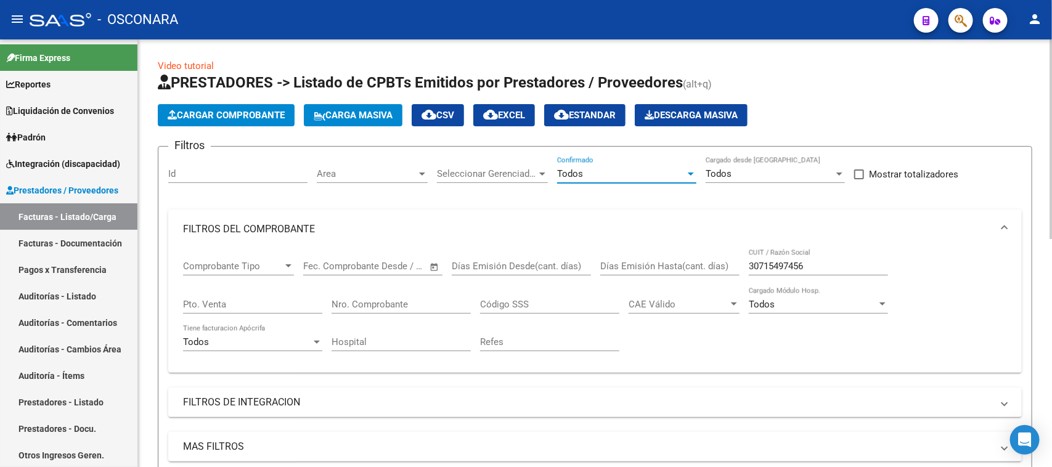
click at [839, 263] on input "30715497456" at bounding box center [818, 266] width 139 height 11
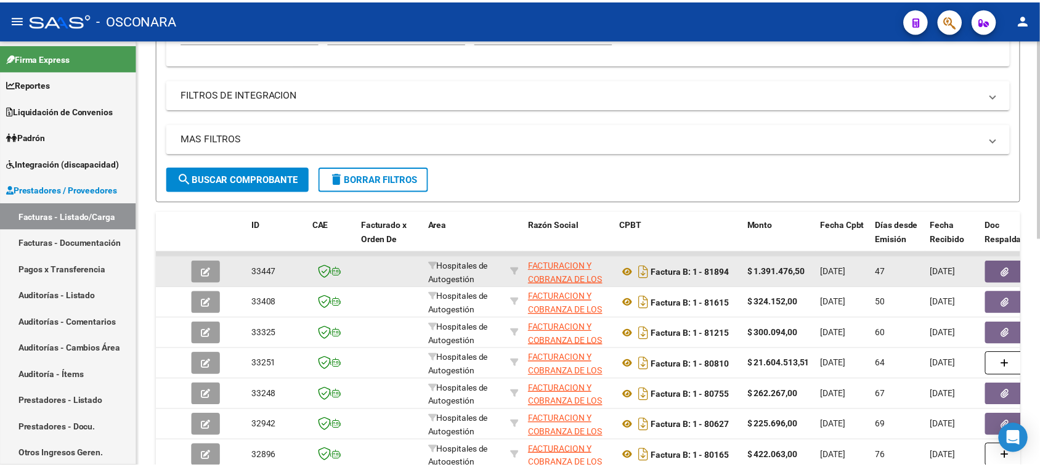
scroll to position [385, 0]
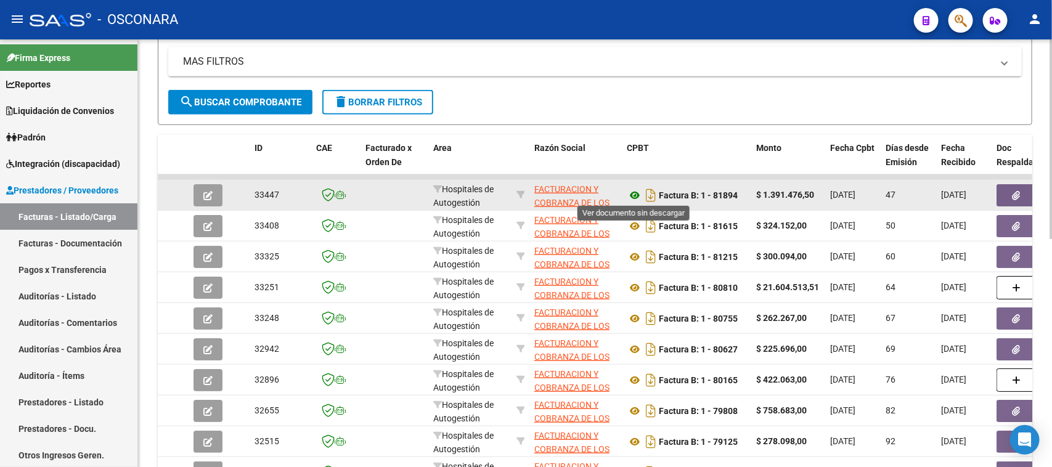
click at [635, 192] on icon at bounding box center [635, 195] width 16 height 15
click at [207, 190] on span "button" at bounding box center [207, 195] width 9 height 11
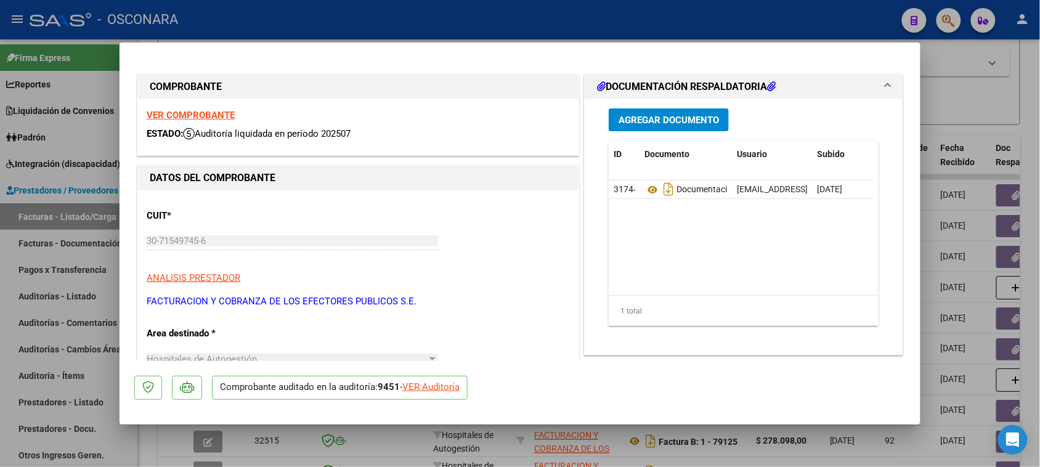
click at [435, 386] on div "VER Auditoría" at bounding box center [430, 387] width 57 height 14
type input "$ 0,00"
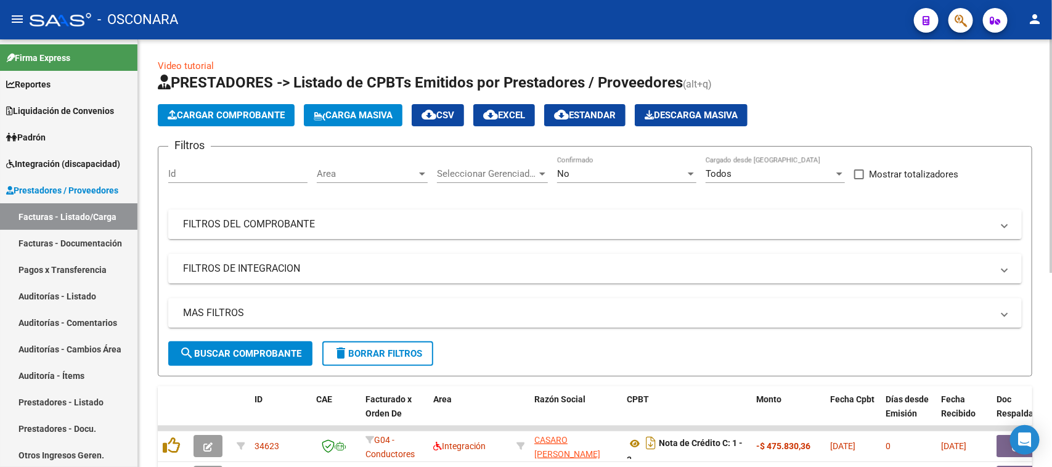
click at [693, 211] on mat-expansion-panel-header "FILTROS DEL COMPROBANTE" at bounding box center [594, 224] width 853 height 30
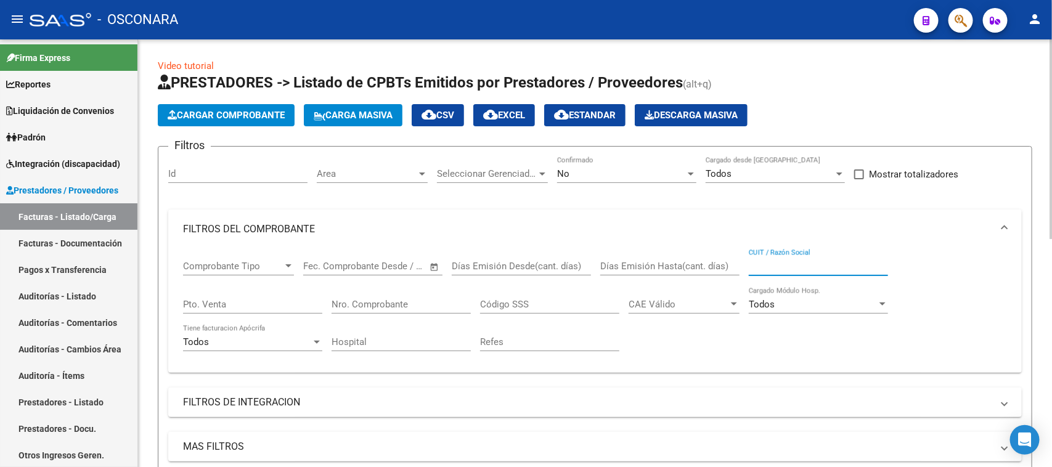
paste input "30715497456"
type input "30715497456"
click at [595, 173] on div "No" at bounding box center [621, 173] width 128 height 11
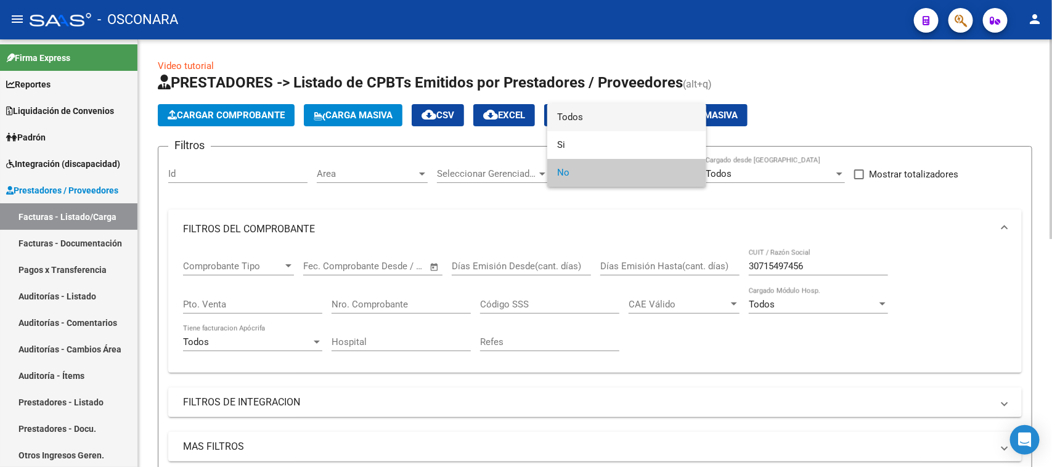
click at [582, 112] on span "Todos" at bounding box center [626, 118] width 139 height 28
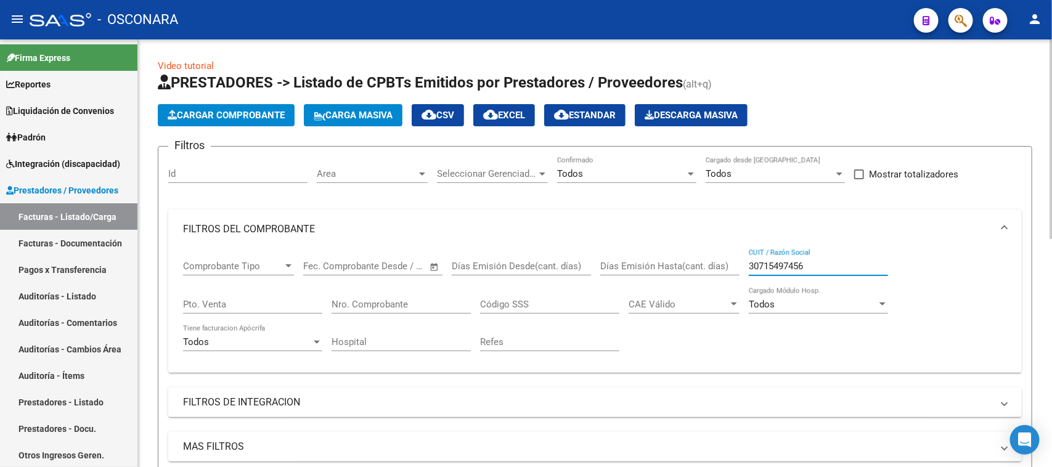
drag, startPoint x: 809, startPoint y: 261, endPoint x: 839, endPoint y: 260, distance: 30.2
click at [823, 261] on input "30715497456" at bounding box center [818, 266] width 139 height 11
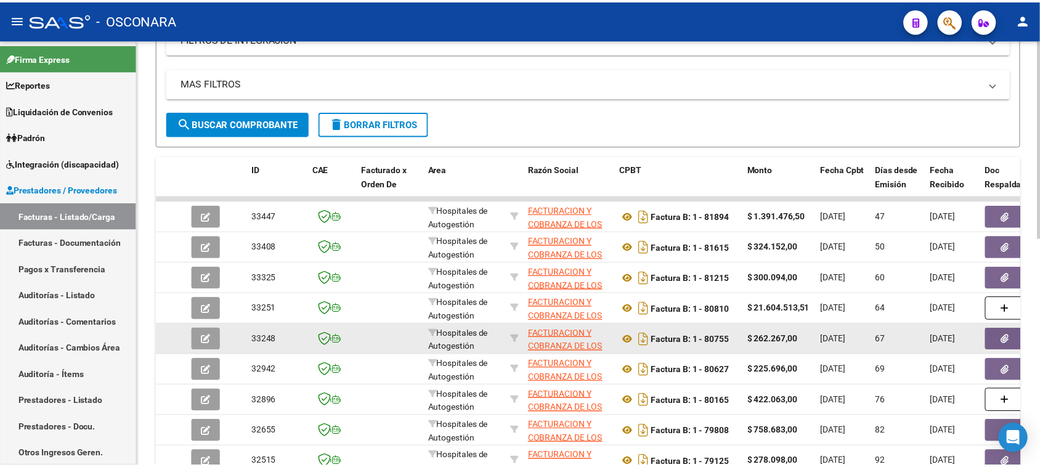
scroll to position [385, 0]
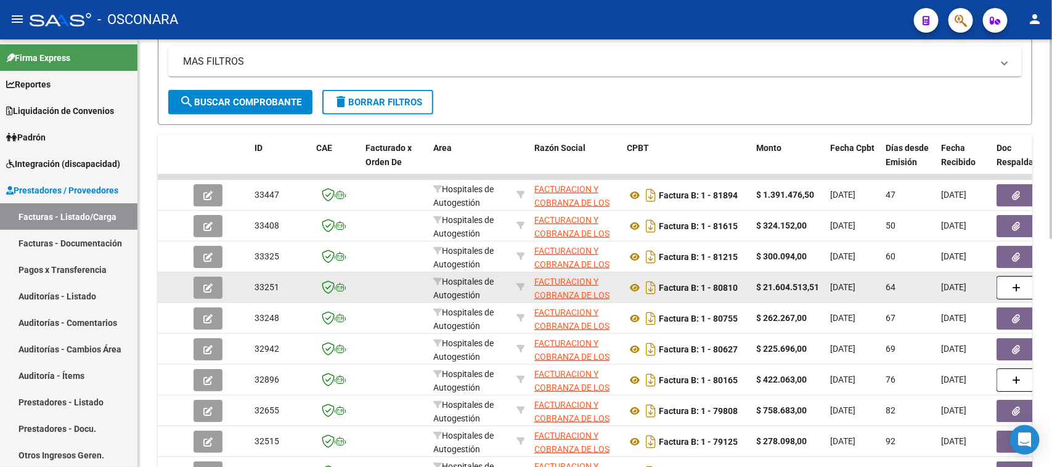
click at [211, 283] on icon "button" at bounding box center [207, 287] width 9 height 9
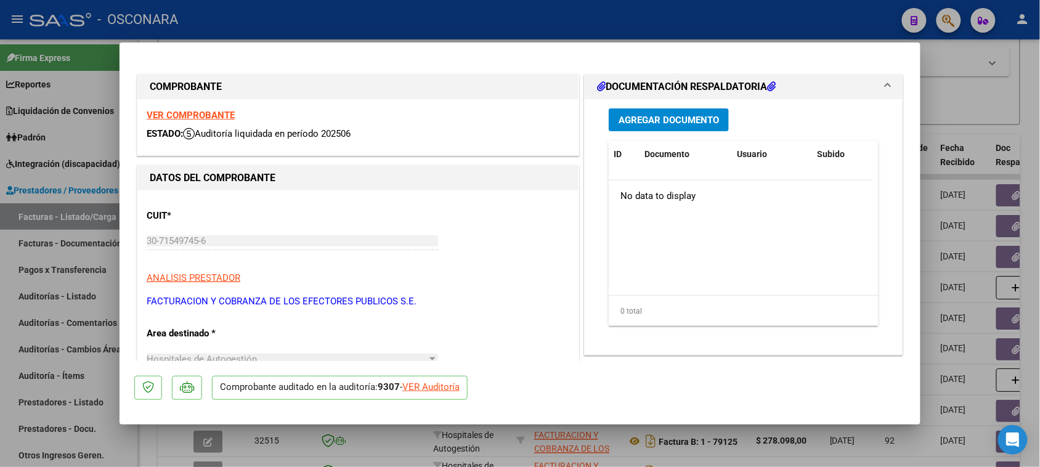
click at [444, 384] on div "VER Auditoría" at bounding box center [430, 387] width 57 height 14
type input "$ 0,00"
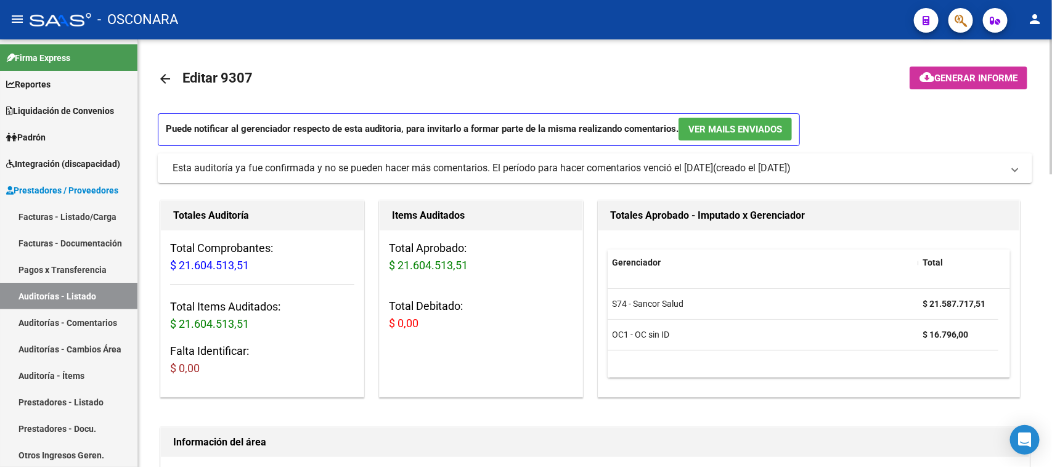
click at [162, 78] on mat-icon "arrow_back" at bounding box center [165, 78] width 15 height 15
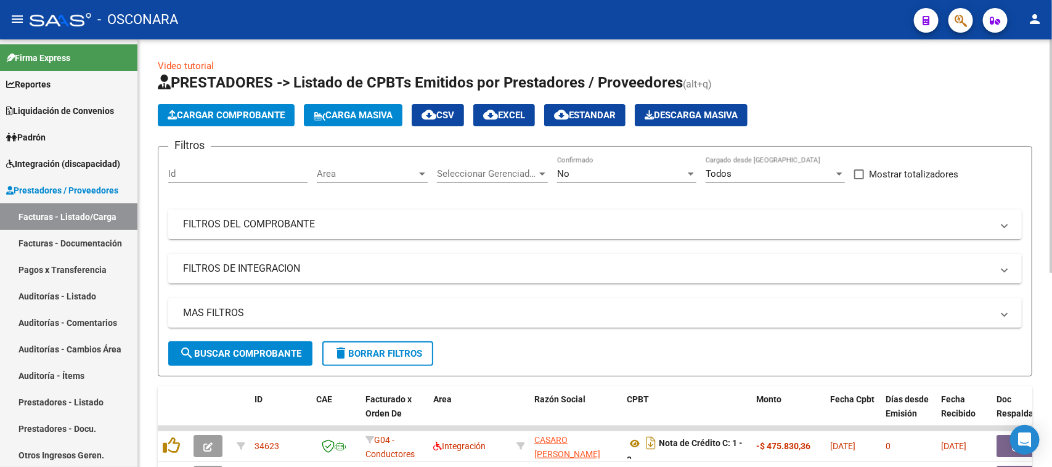
click at [734, 231] on mat-expansion-panel-header "FILTROS DEL COMPROBANTE" at bounding box center [594, 224] width 853 height 30
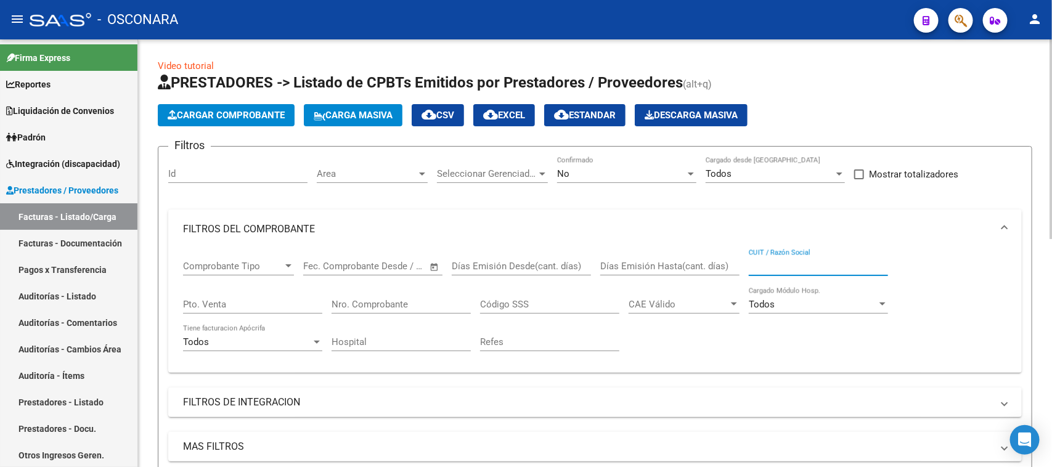
paste input "30715497456"
type input "30715497456"
click at [616, 168] on div "No" at bounding box center [621, 173] width 128 height 11
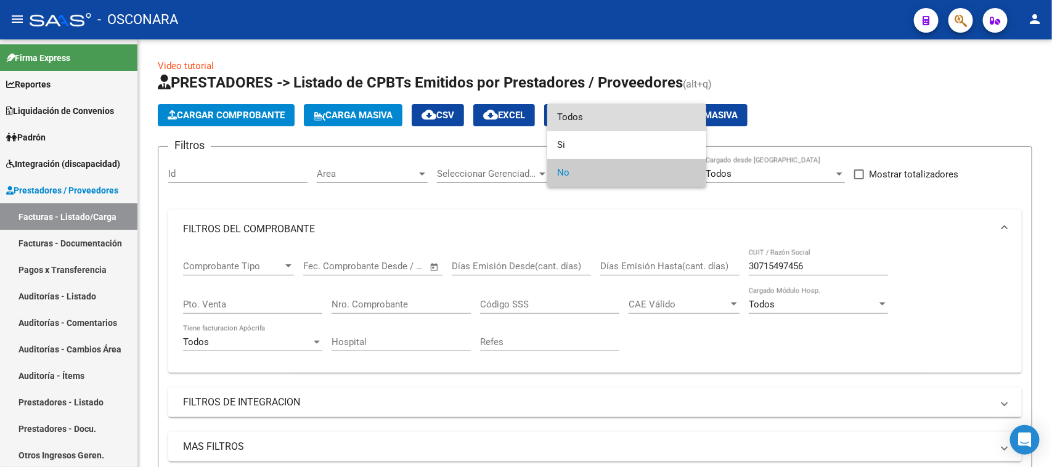
click at [590, 114] on span "Todos" at bounding box center [626, 118] width 139 height 28
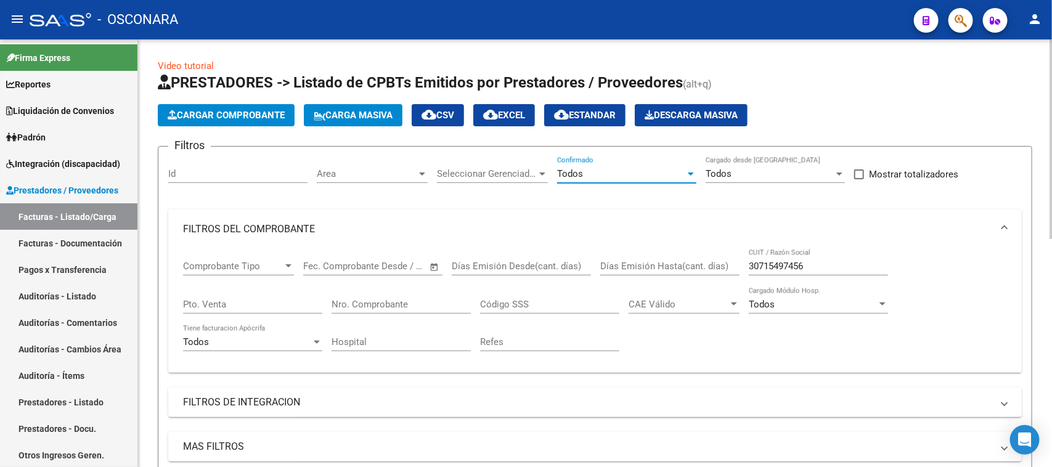
click at [827, 262] on input "30715497456" at bounding box center [818, 266] width 139 height 11
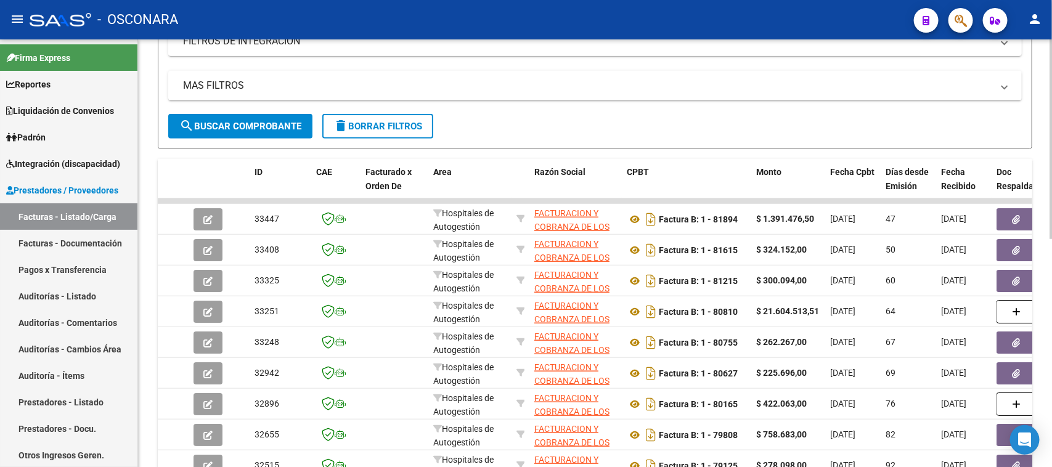
scroll to position [385, 0]
